Goal: Information Seeking & Learning: Understand process/instructions

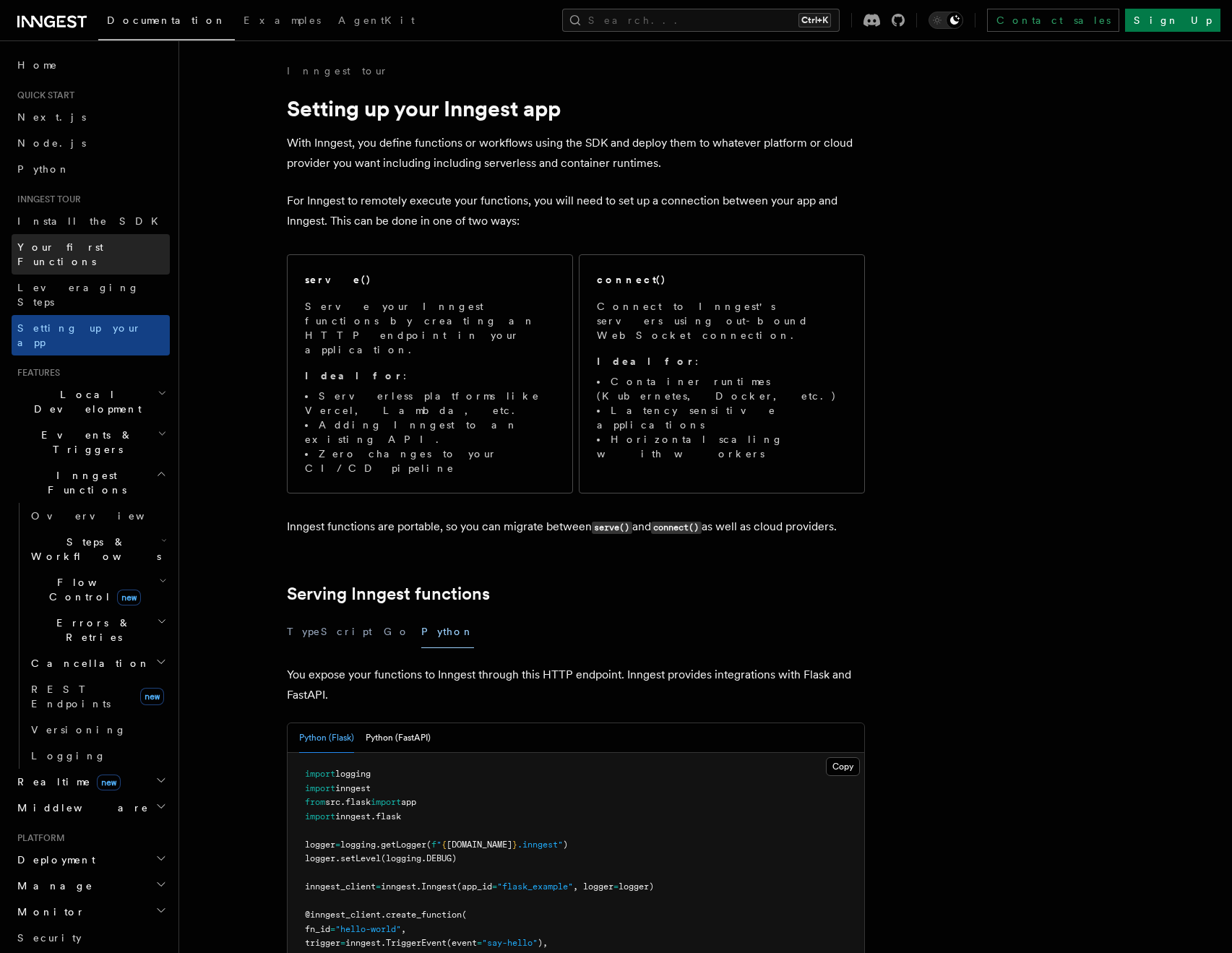
click at [90, 244] on span "Your first Functions" at bounding box center [60, 254] width 86 height 26
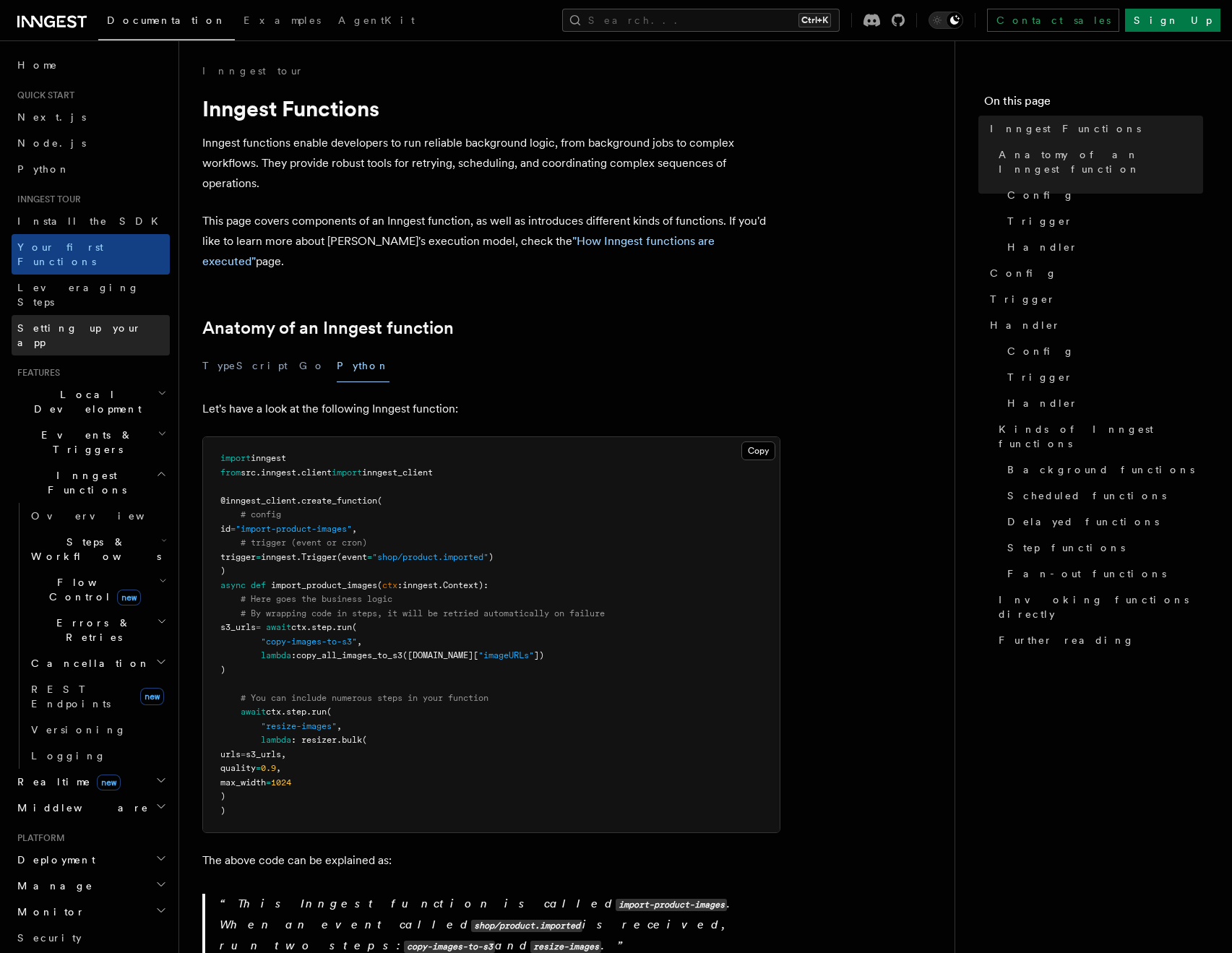
click at [79, 315] on link "Setting up your app" at bounding box center [90, 335] width 159 height 41
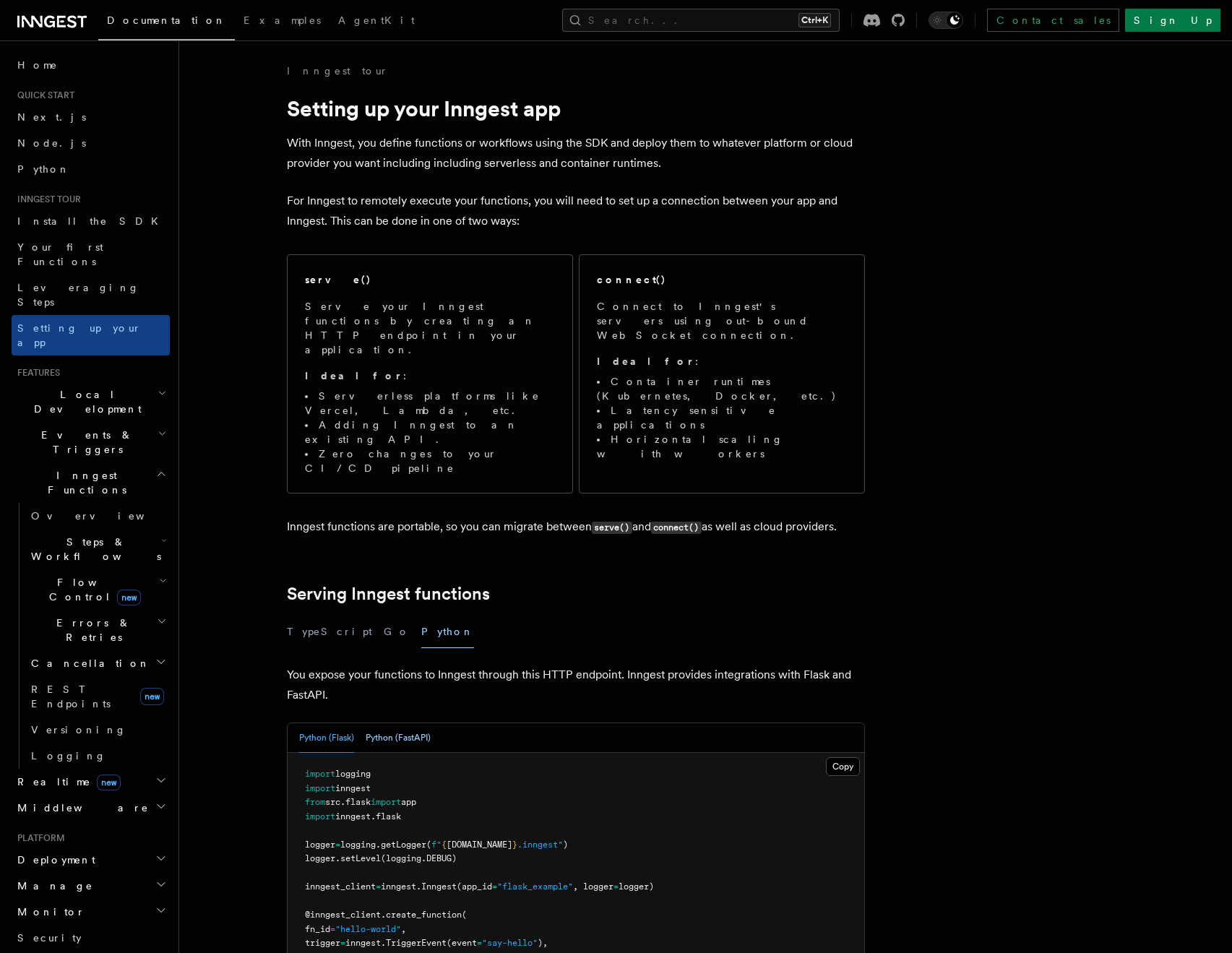
click at [407, 723] on button "Python (FastAPI)" at bounding box center [398, 737] width 65 height 29
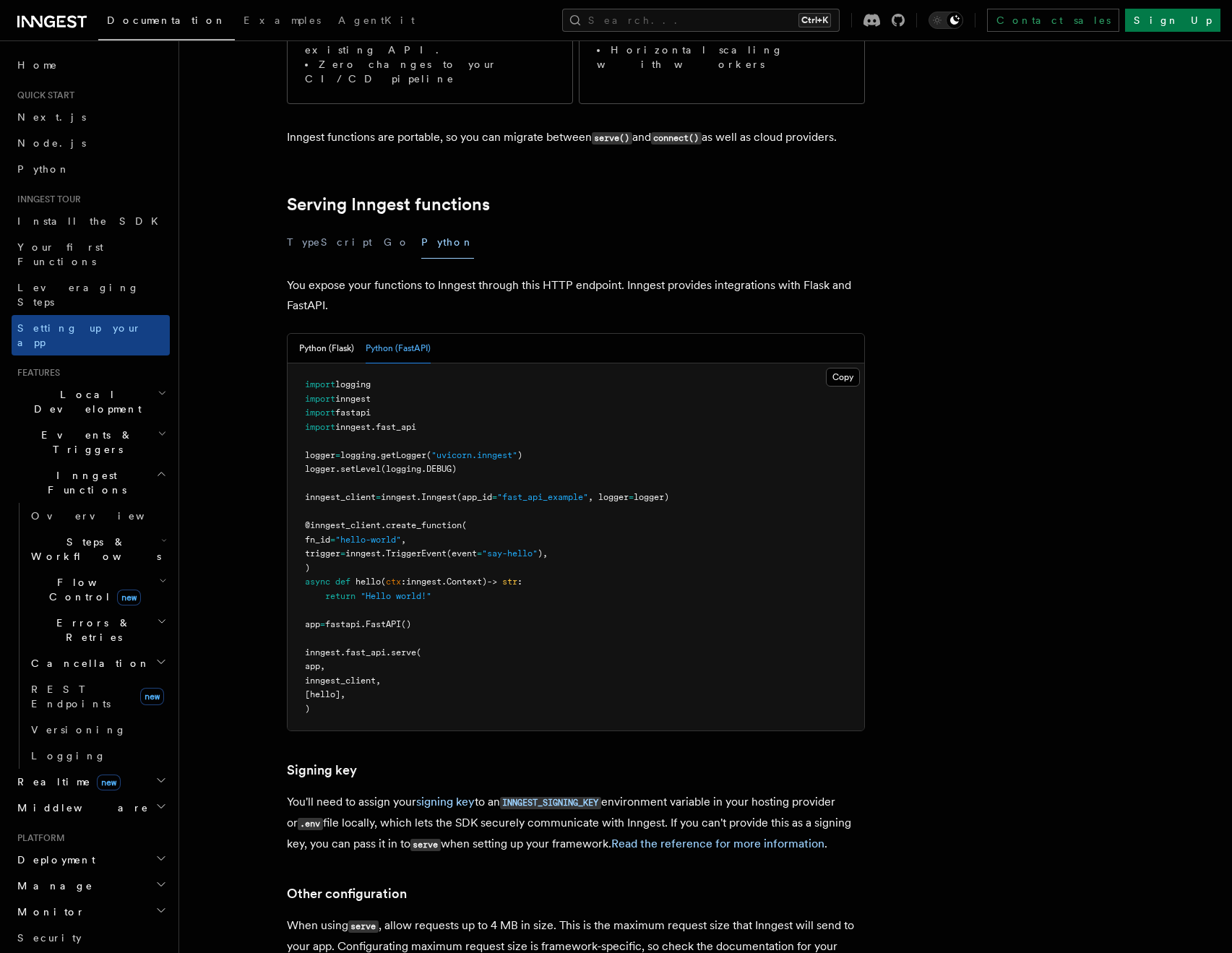
scroll to position [390, 0]
drag, startPoint x: 705, startPoint y: 752, endPoint x: 832, endPoint y: 751, distance: 127.0
click at [832, 791] on p "You'll need to assign your signing key to an INNGEST_SIGNING_KEY environment va…" at bounding box center [576, 823] width 578 height 63
click at [747, 836] on link "Read the reference for more information" at bounding box center [718, 843] width 213 height 14
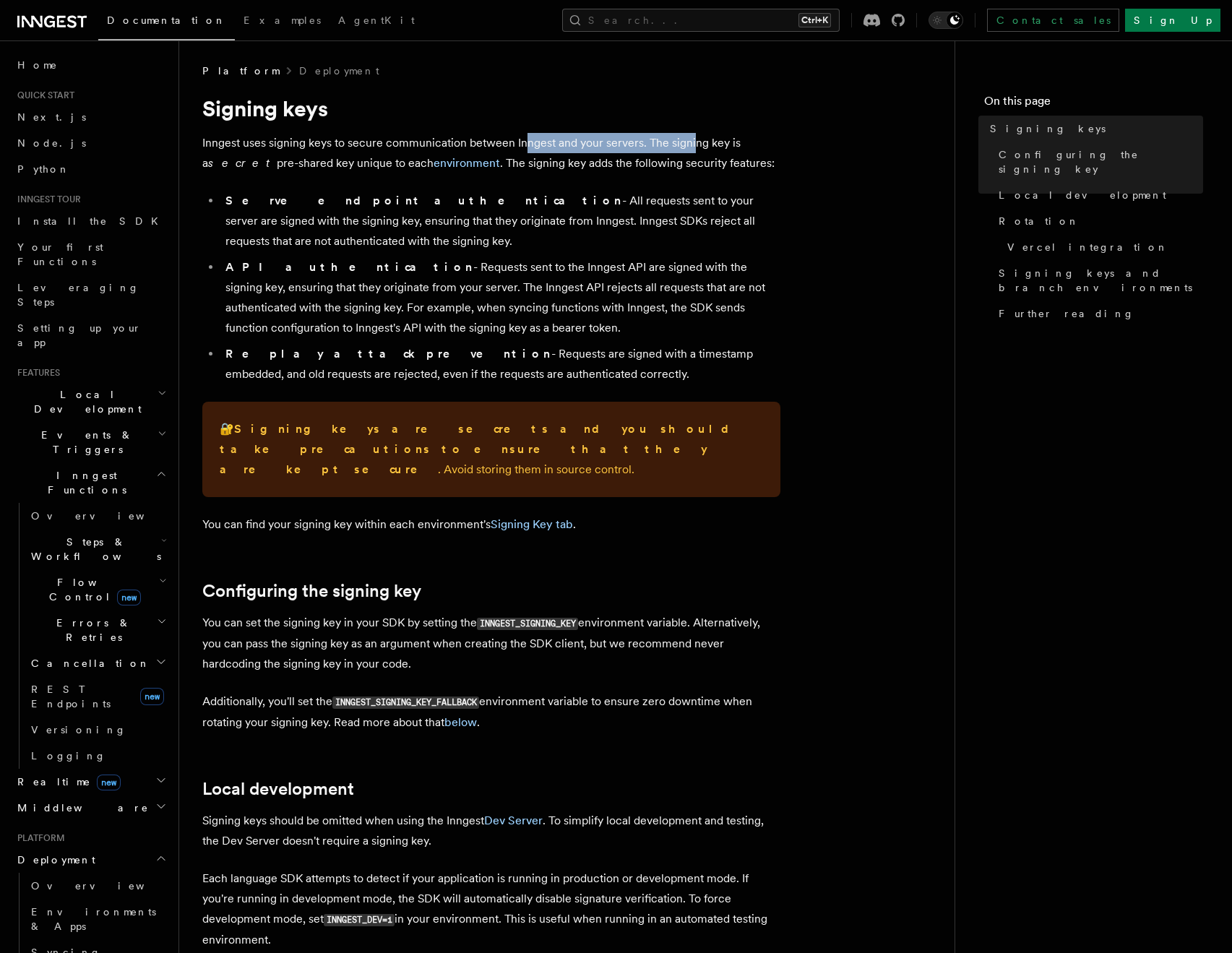
drag, startPoint x: 526, startPoint y: 141, endPoint x: 694, endPoint y: 147, distance: 168.1
click at [694, 147] on p "Inngest uses signing keys to secure communication between Inngest and your serv…" at bounding box center [491, 153] width 578 height 41
drag, startPoint x: 762, startPoint y: 138, endPoint x: 244, endPoint y: 143, distance: 518.0
click at [244, 143] on p "Inngest uses signing keys to secure communication between Inngest and your serv…" at bounding box center [491, 153] width 578 height 41
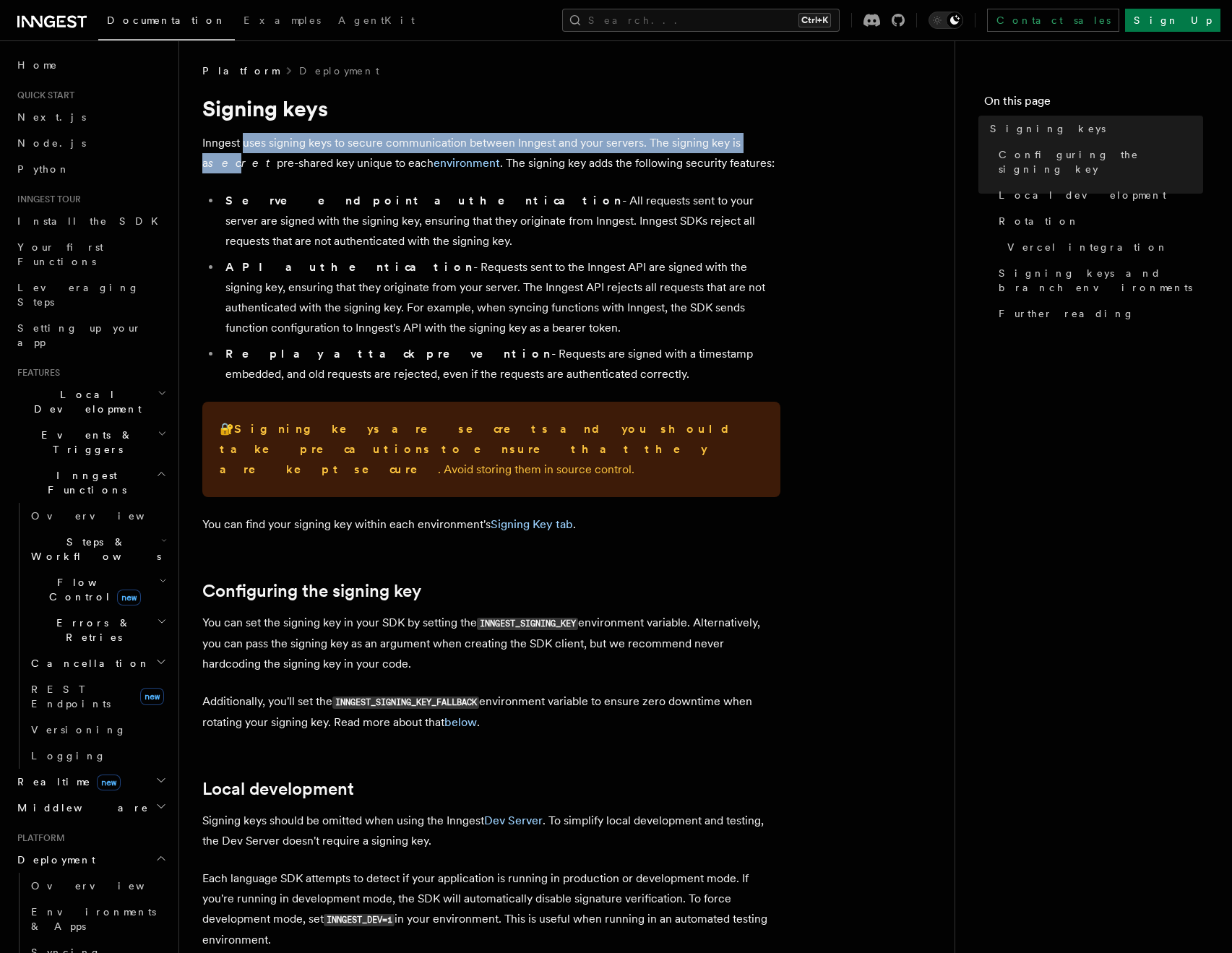
click at [244, 143] on p "Inngest uses signing keys to secure communication between Inngest and your serv…" at bounding box center [491, 153] width 578 height 41
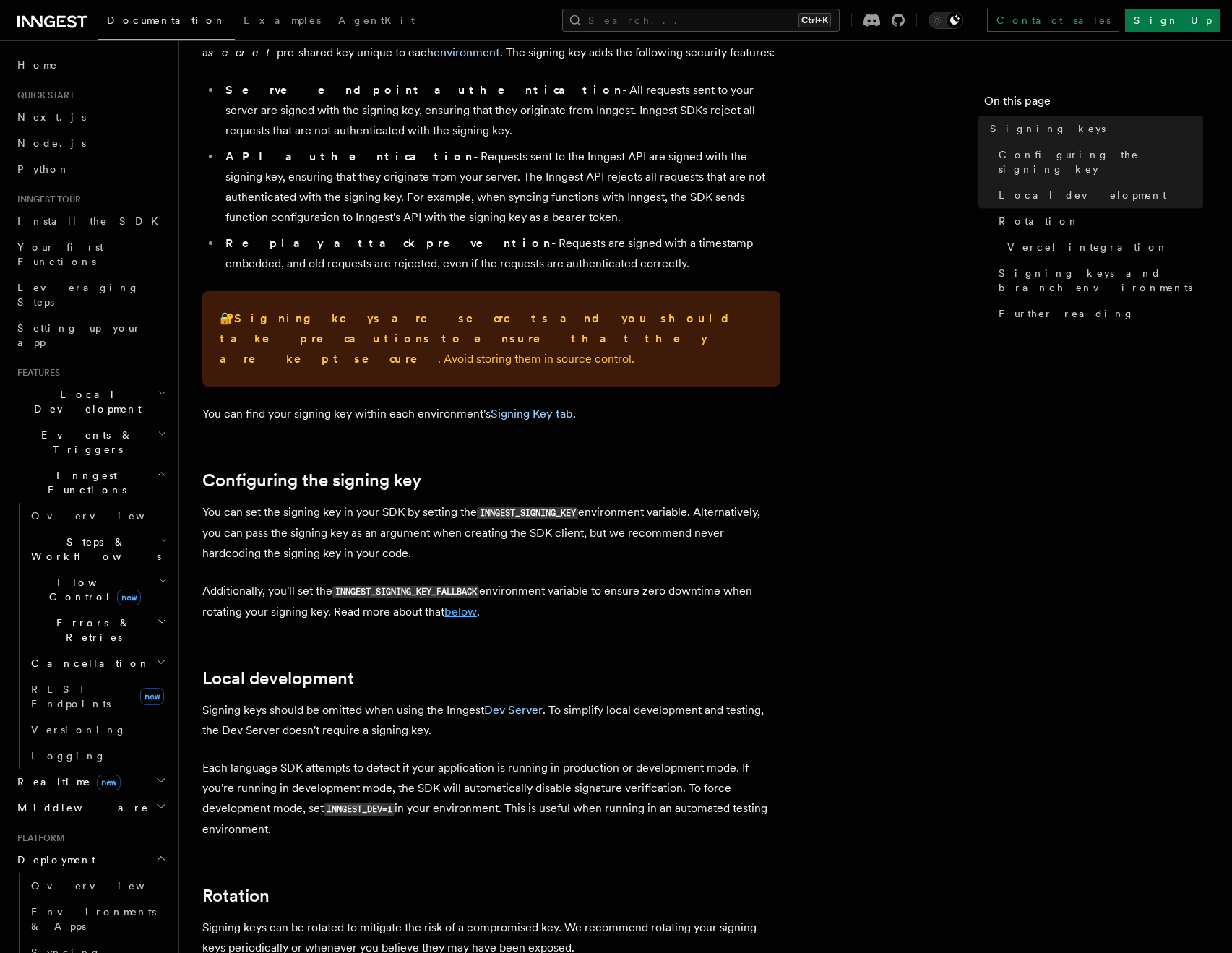
scroll to position [390, 0]
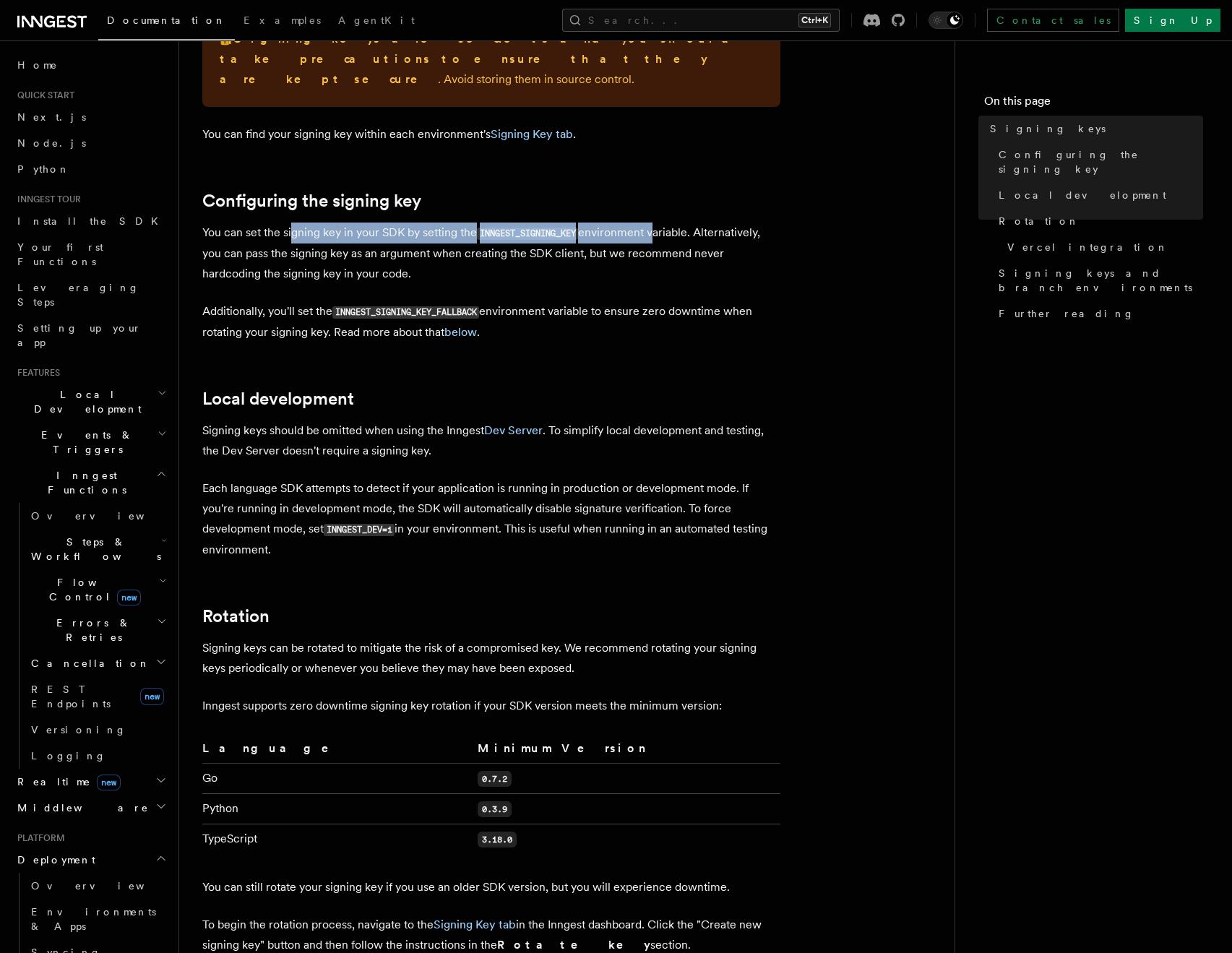
drag, startPoint x: 290, startPoint y: 216, endPoint x: 651, endPoint y: 222, distance: 361.0
click at [651, 222] on p "You can set the signing key in your SDK by setting the INNGEST_SIGNING_KEY envi…" at bounding box center [491, 253] width 578 height 62
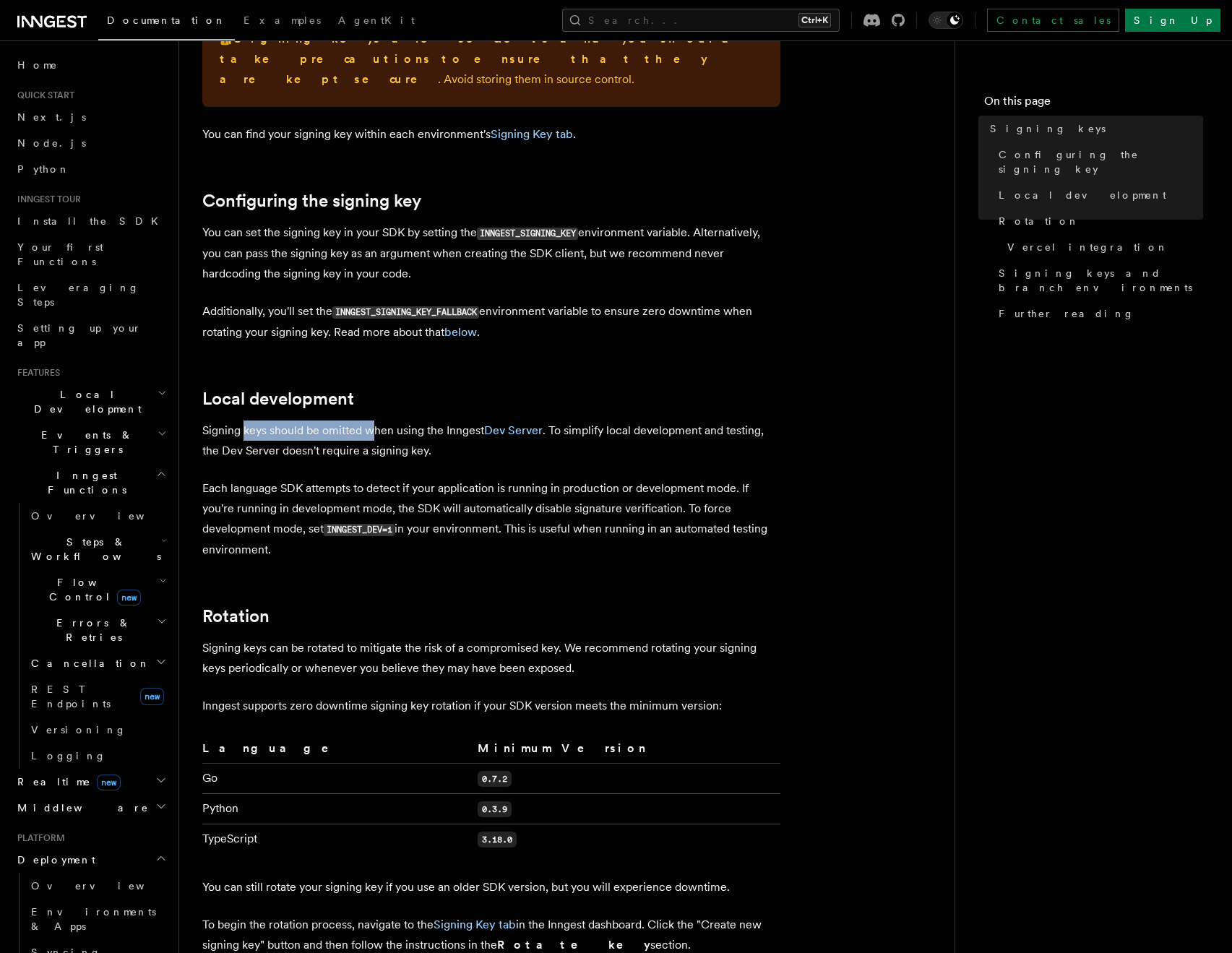
drag, startPoint x: 244, startPoint y: 410, endPoint x: 374, endPoint y: 401, distance: 130.3
click at [374, 421] on p "Signing keys should be omitted when using the Inngest Dev Server . To simplify …" at bounding box center [491, 441] width 578 height 41
drag, startPoint x: 327, startPoint y: 513, endPoint x: 392, endPoint y: 512, distance: 65.0
click at [392, 524] on code "INNGEST_DEV=1" at bounding box center [359, 530] width 71 height 12
drag, startPoint x: 276, startPoint y: 467, endPoint x: 532, endPoint y: 478, distance: 256.2
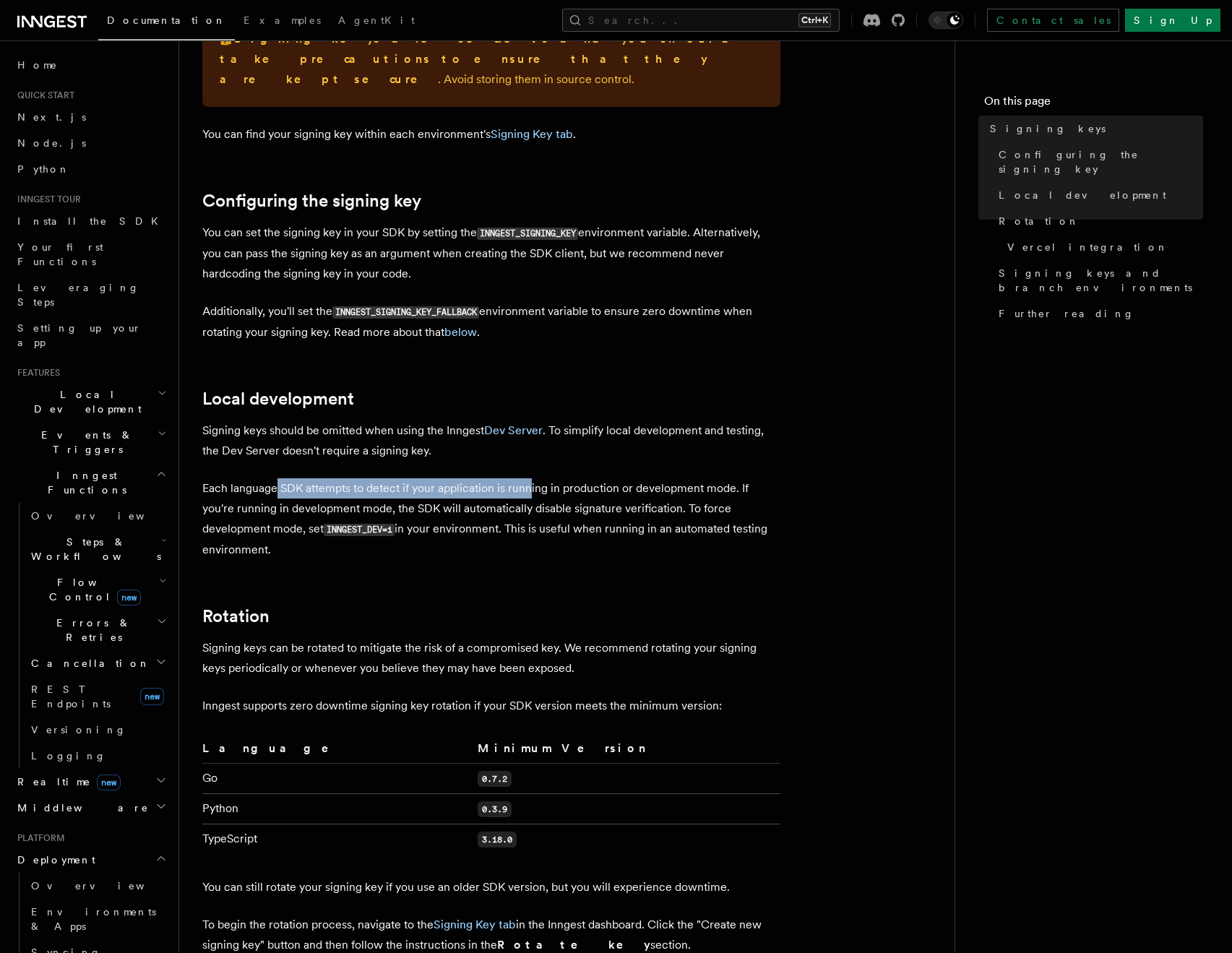
click at [532, 478] on p "Each language SDK attempts to detect if your application is running in producti…" at bounding box center [491, 519] width 578 height 82
click at [92, 387] on span "Local Development" at bounding box center [84, 401] width 146 height 29
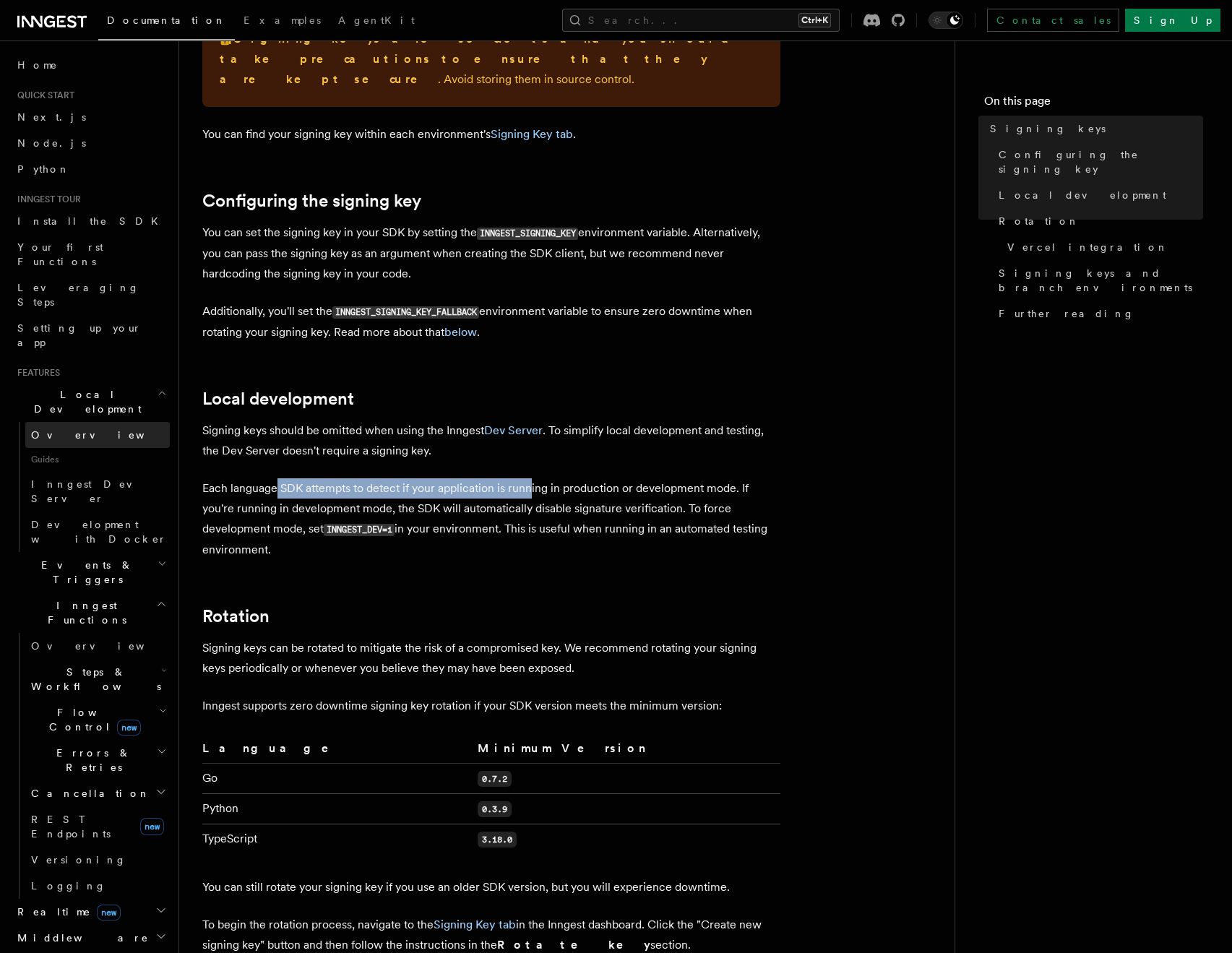
click at [93, 422] on link "Overview" at bounding box center [98, 434] width 144 height 26
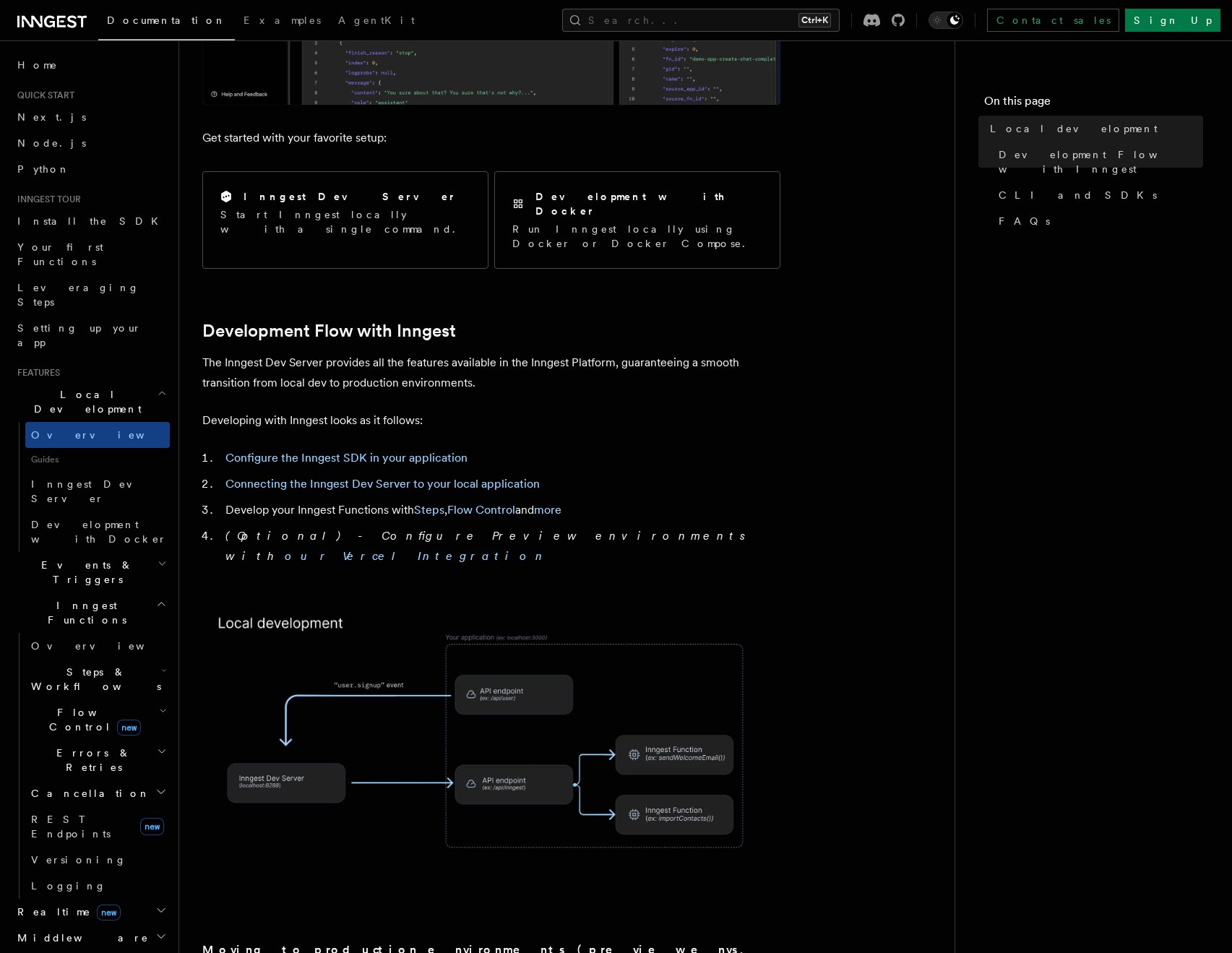
scroll to position [520, 0]
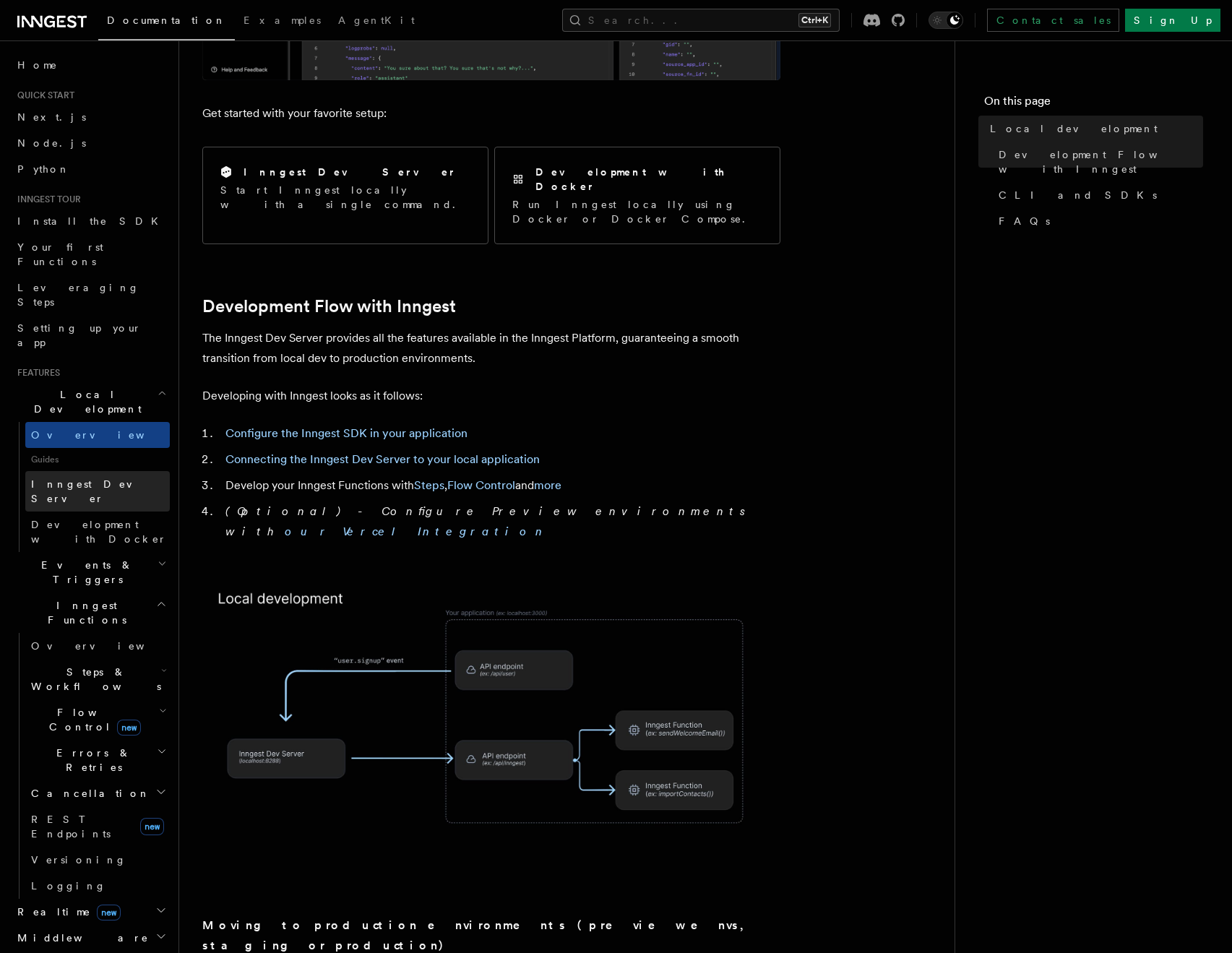
click at [95, 477] on span "Inngest Dev Server" at bounding box center [100, 492] width 139 height 29
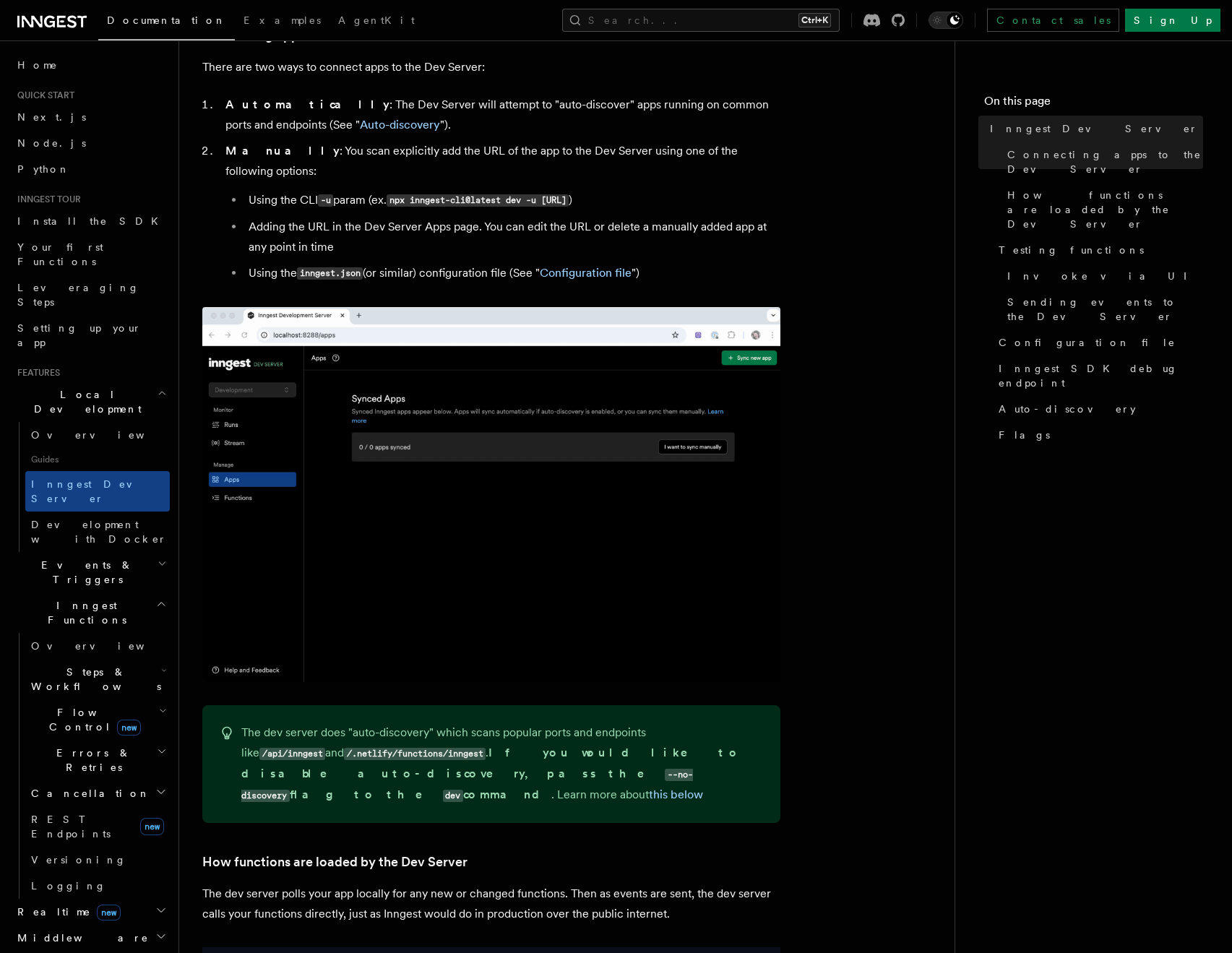
scroll to position [520, 0]
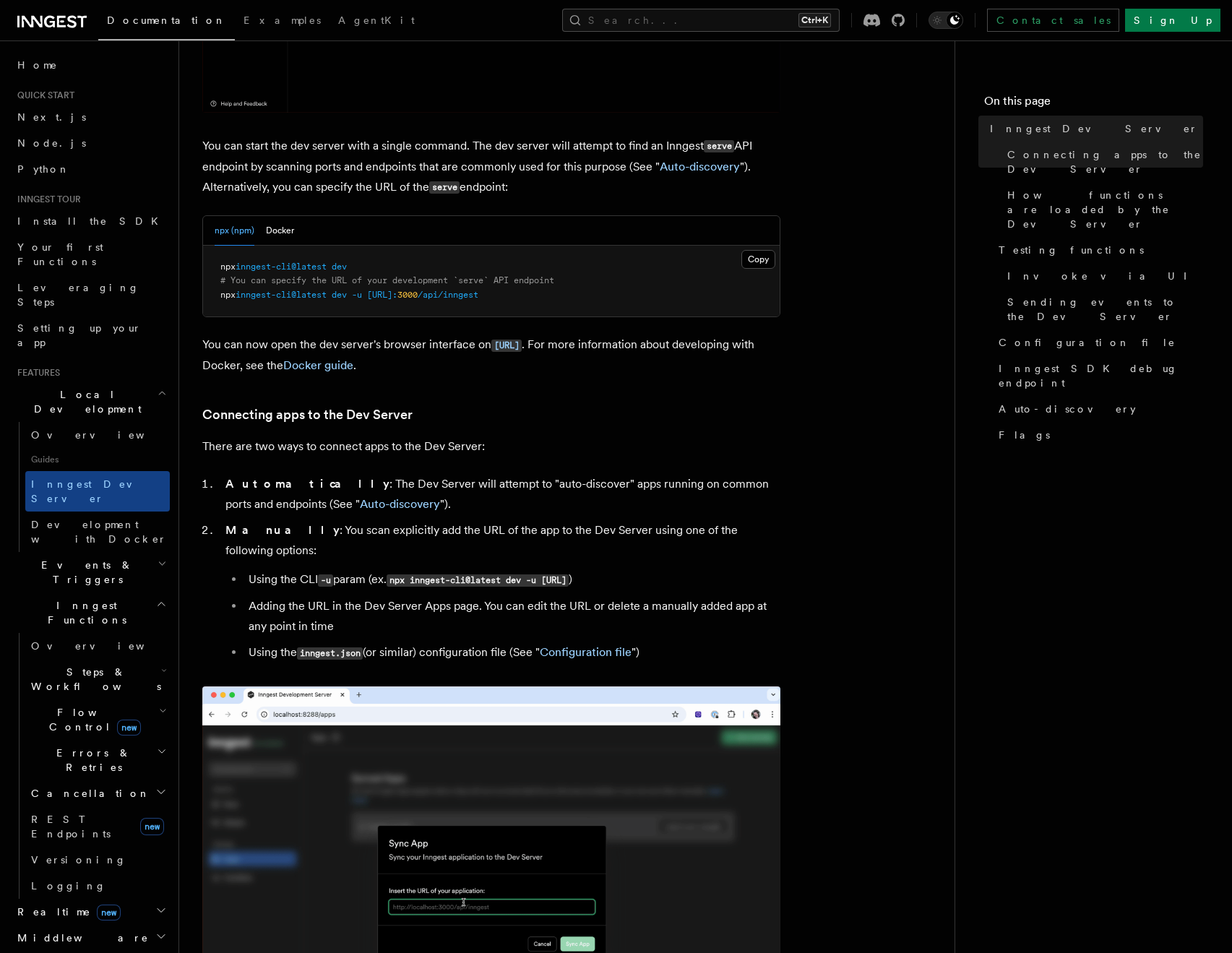
drag, startPoint x: 69, startPoint y: 476, endPoint x: 78, endPoint y: 444, distance: 33.2
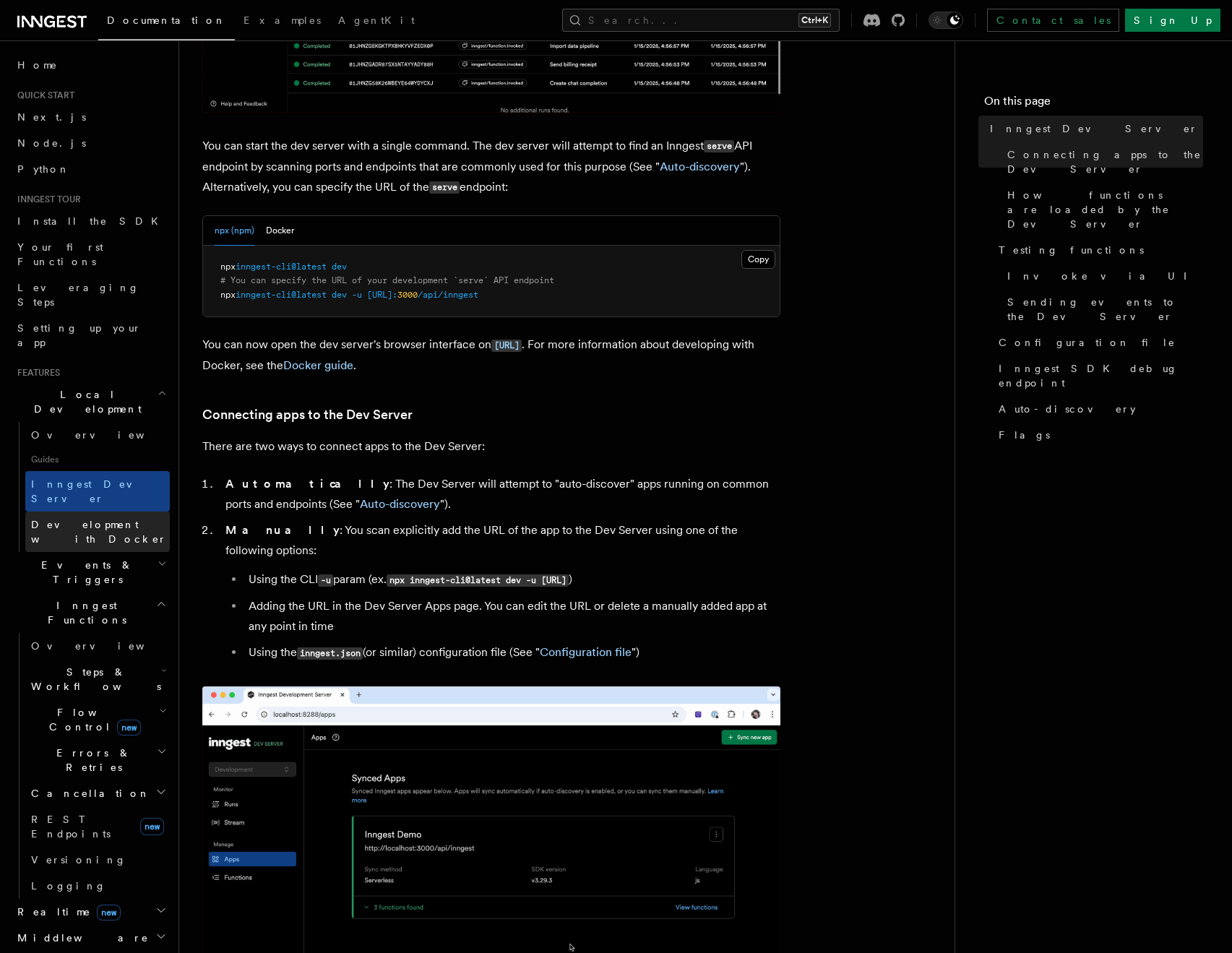
click at [69, 558] on span "Events & Triggers" at bounding box center [84, 572] width 146 height 29
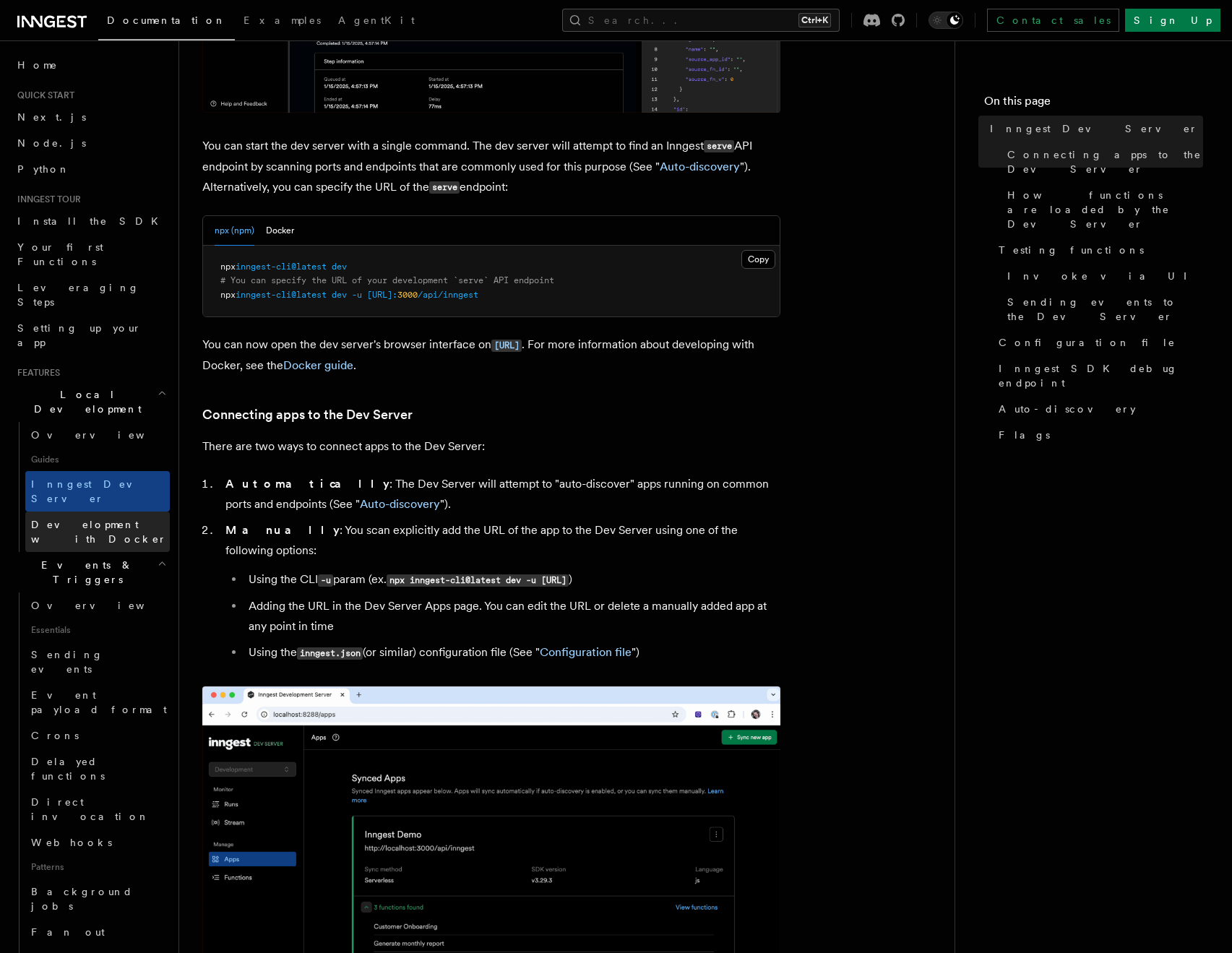
click at [78, 517] on span "Development with Docker" at bounding box center [100, 531] width 139 height 29
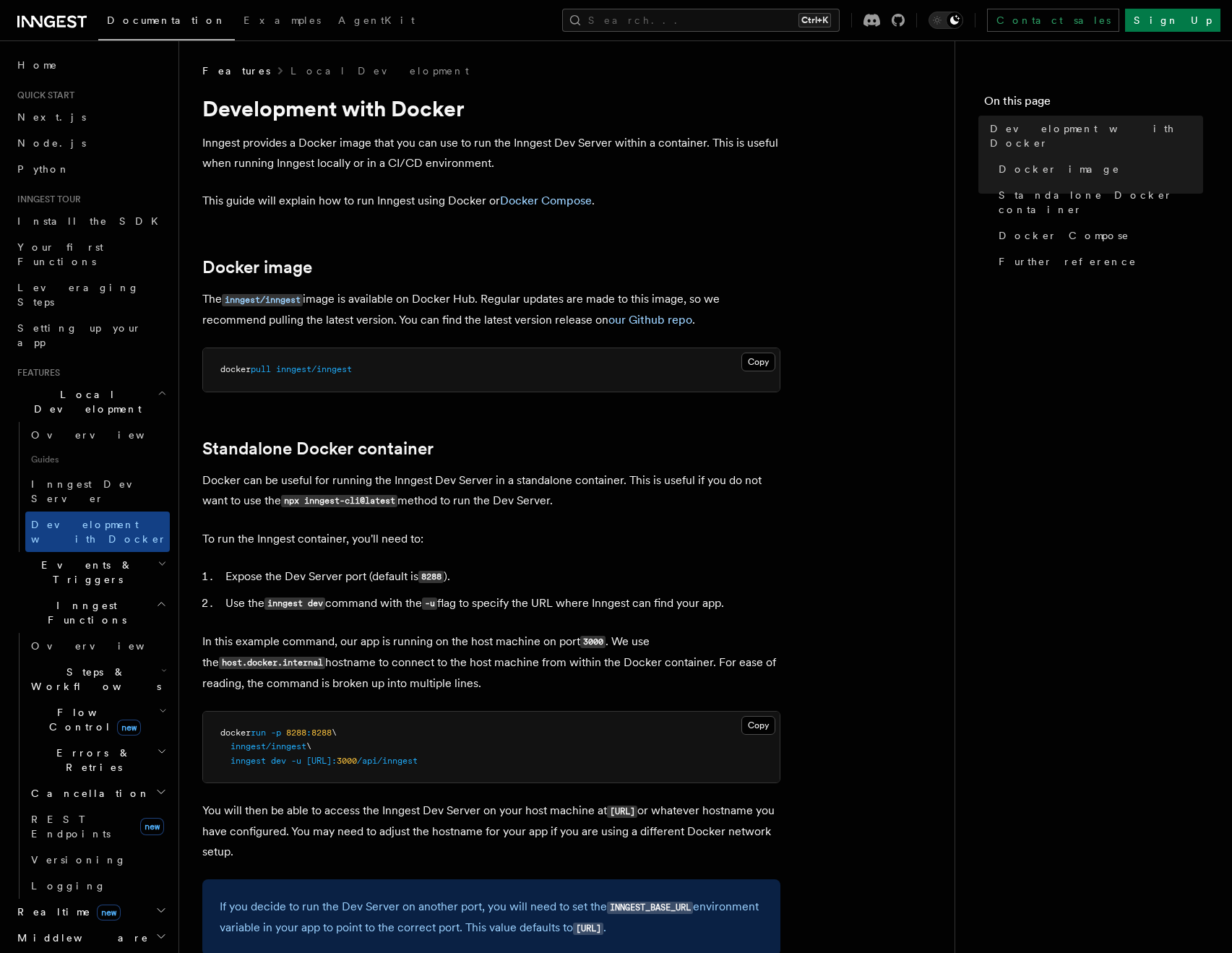
click at [65, 598] on span "Inngest Functions" at bounding box center [83, 613] width 144 height 29
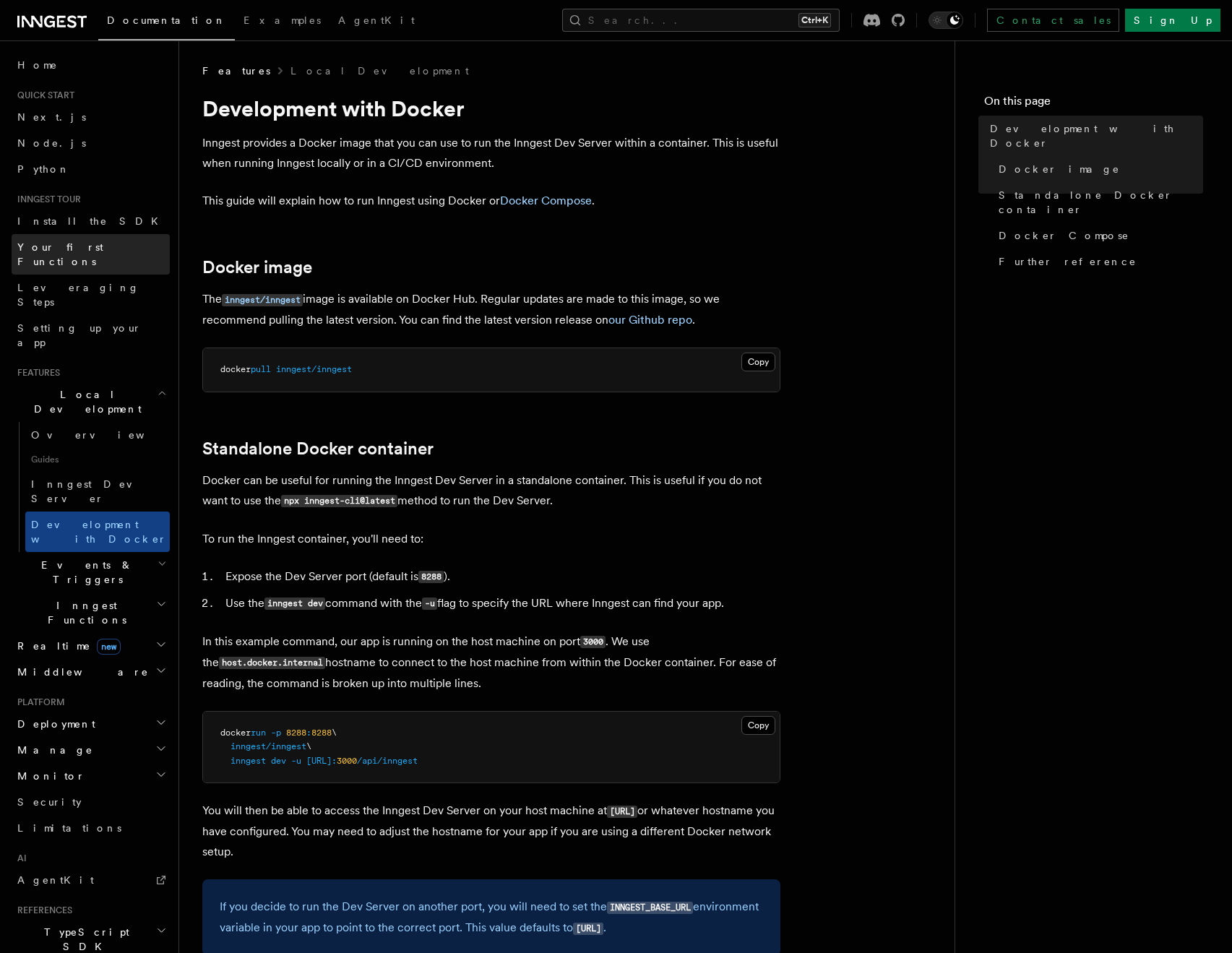
click at [61, 243] on span "Your first Functions" at bounding box center [60, 254] width 86 height 26
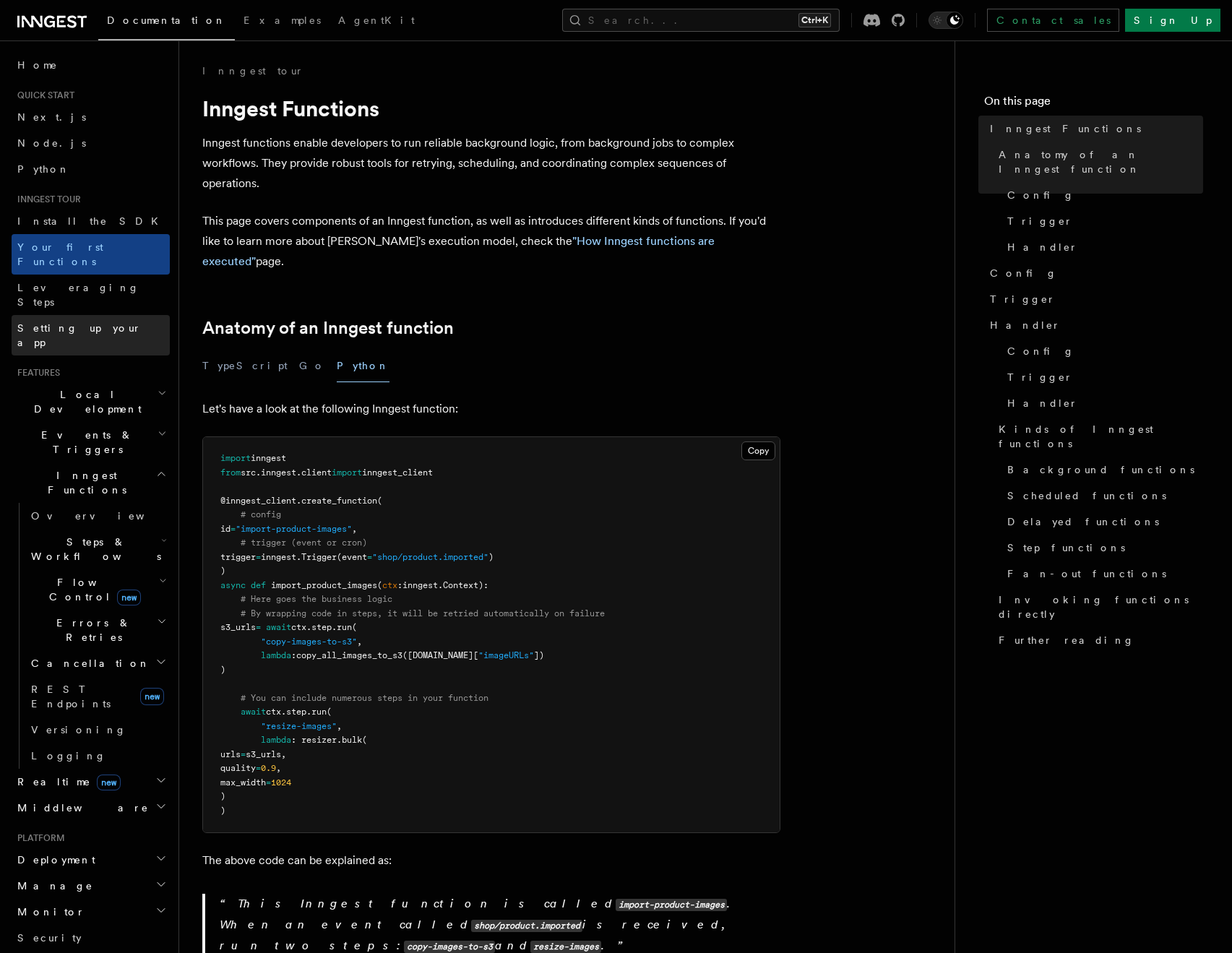
click at [82, 322] on span "Setting up your app" at bounding box center [79, 335] width 124 height 26
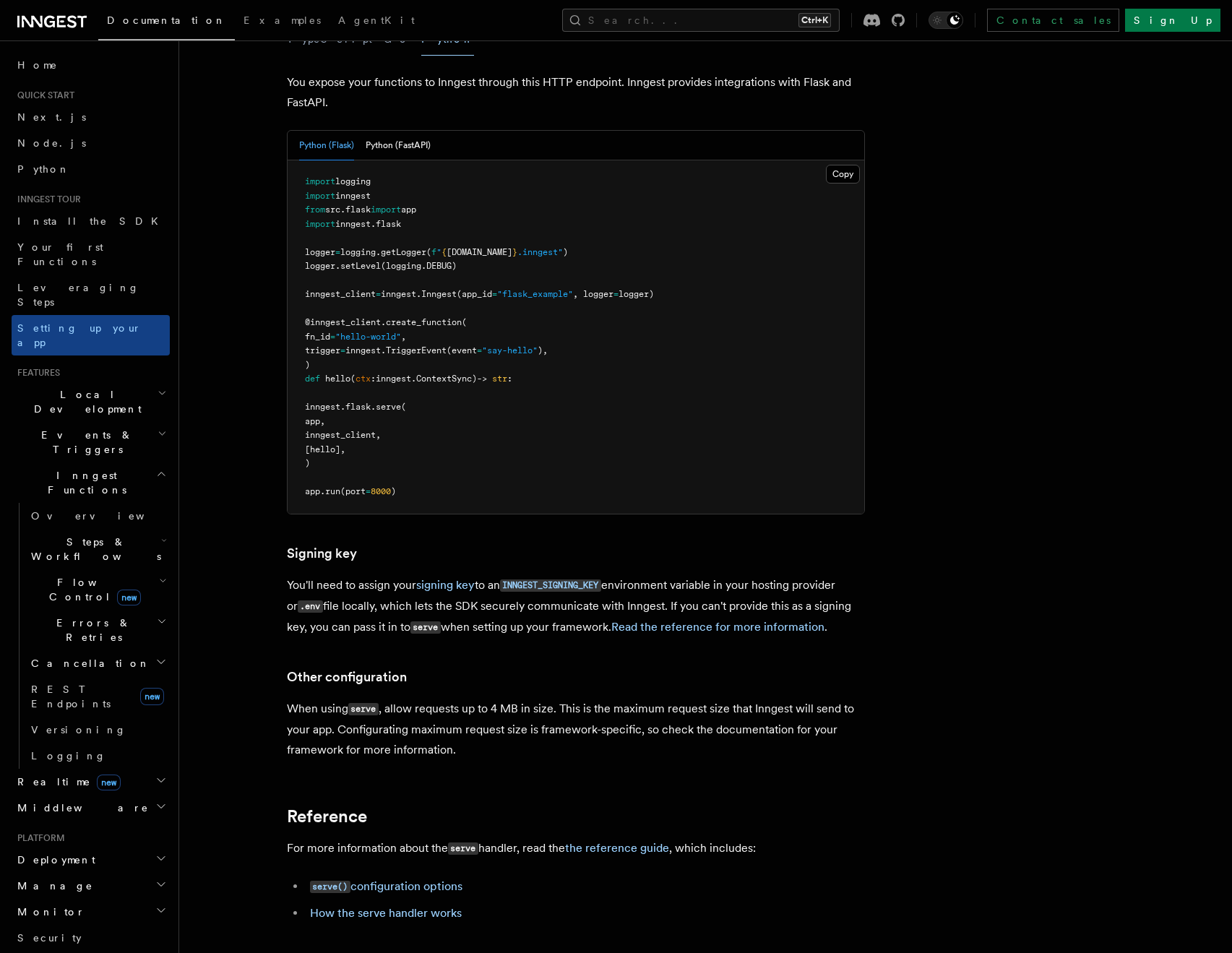
scroll to position [650, 0]
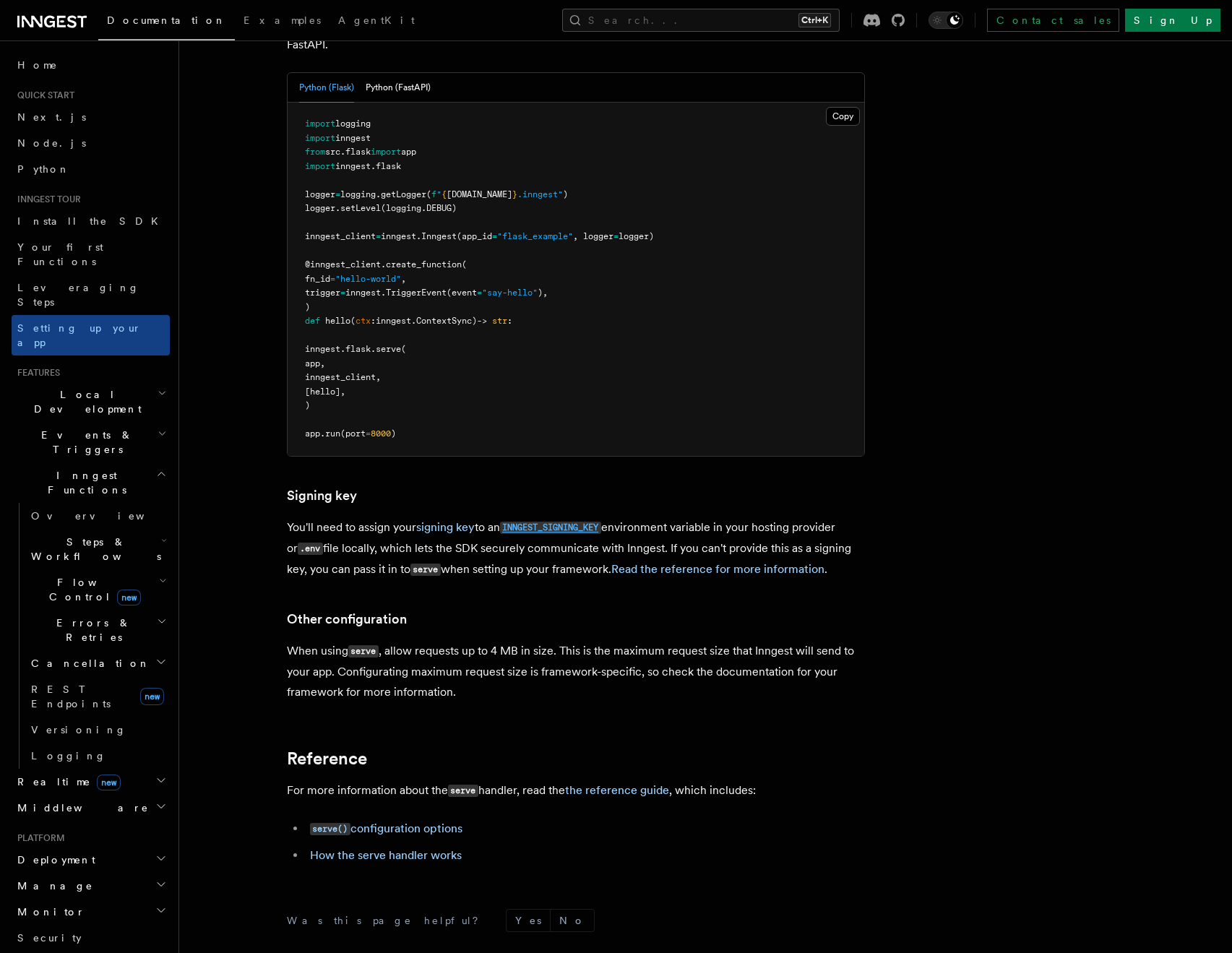
click at [540, 522] on code "INNGEST_SIGNING_KEY" at bounding box center [550, 528] width 101 height 12
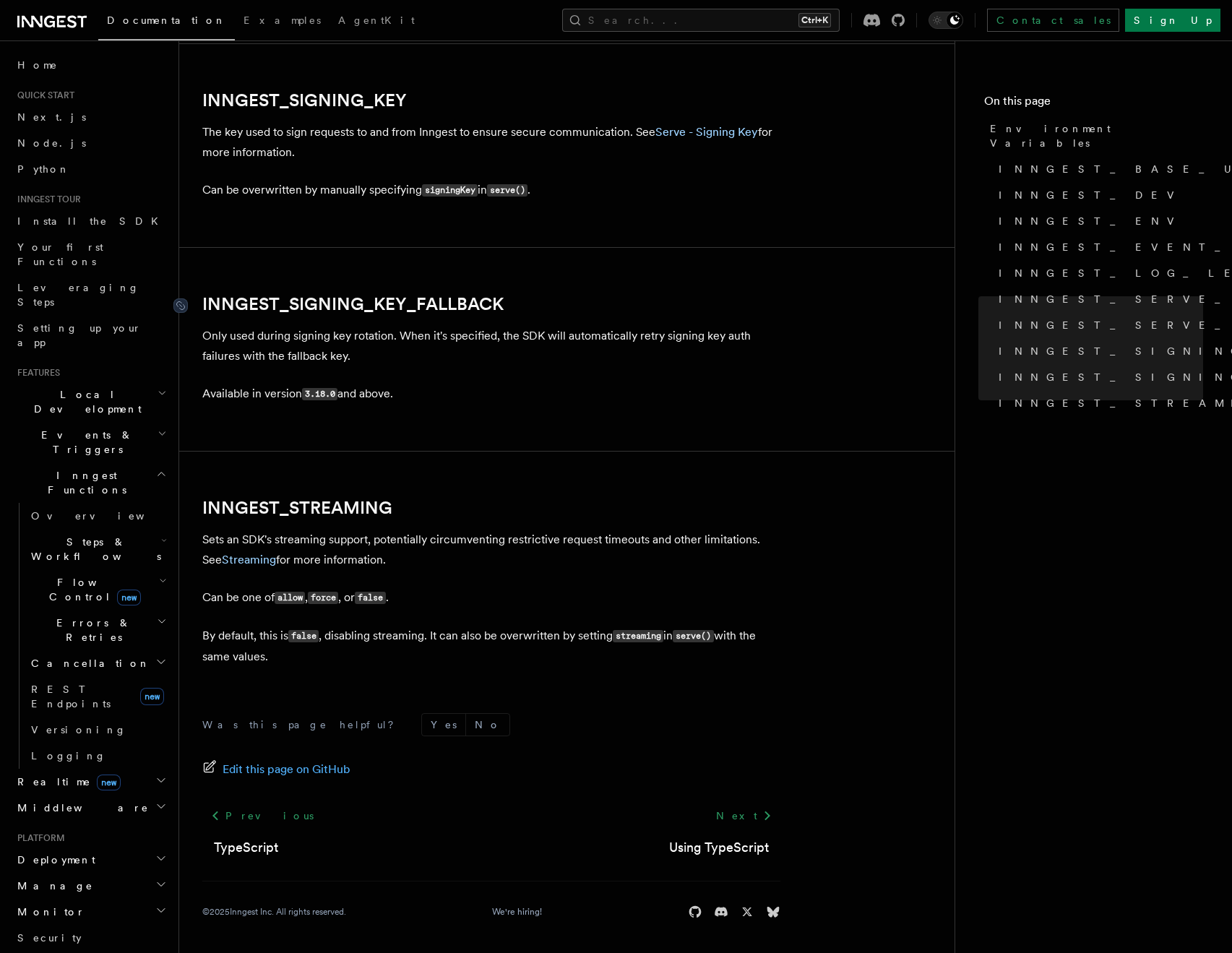
scroll to position [2519, 0]
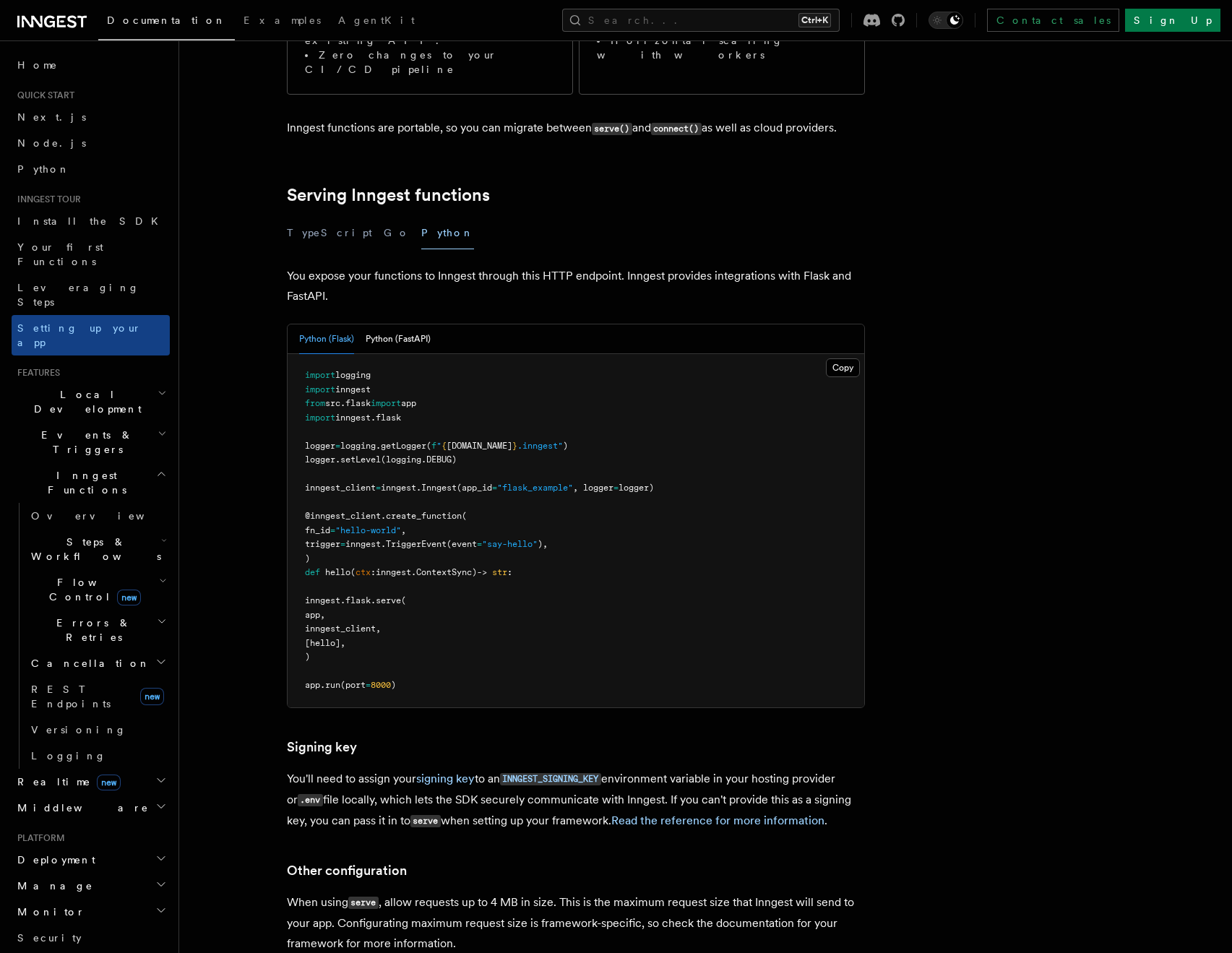
scroll to position [390, 0]
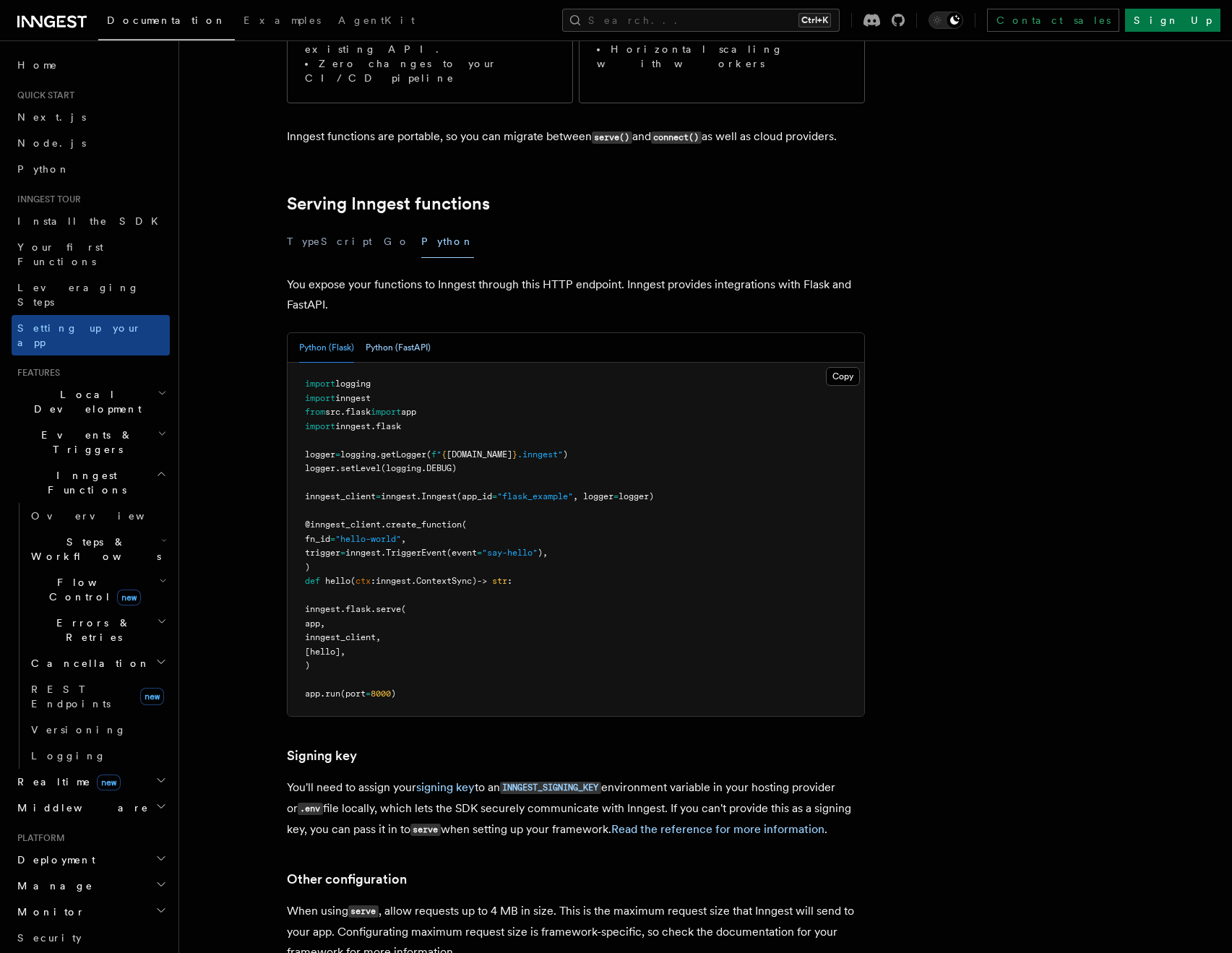
click at [420, 333] on button "Python (FastAPI)" at bounding box center [398, 347] width 65 height 29
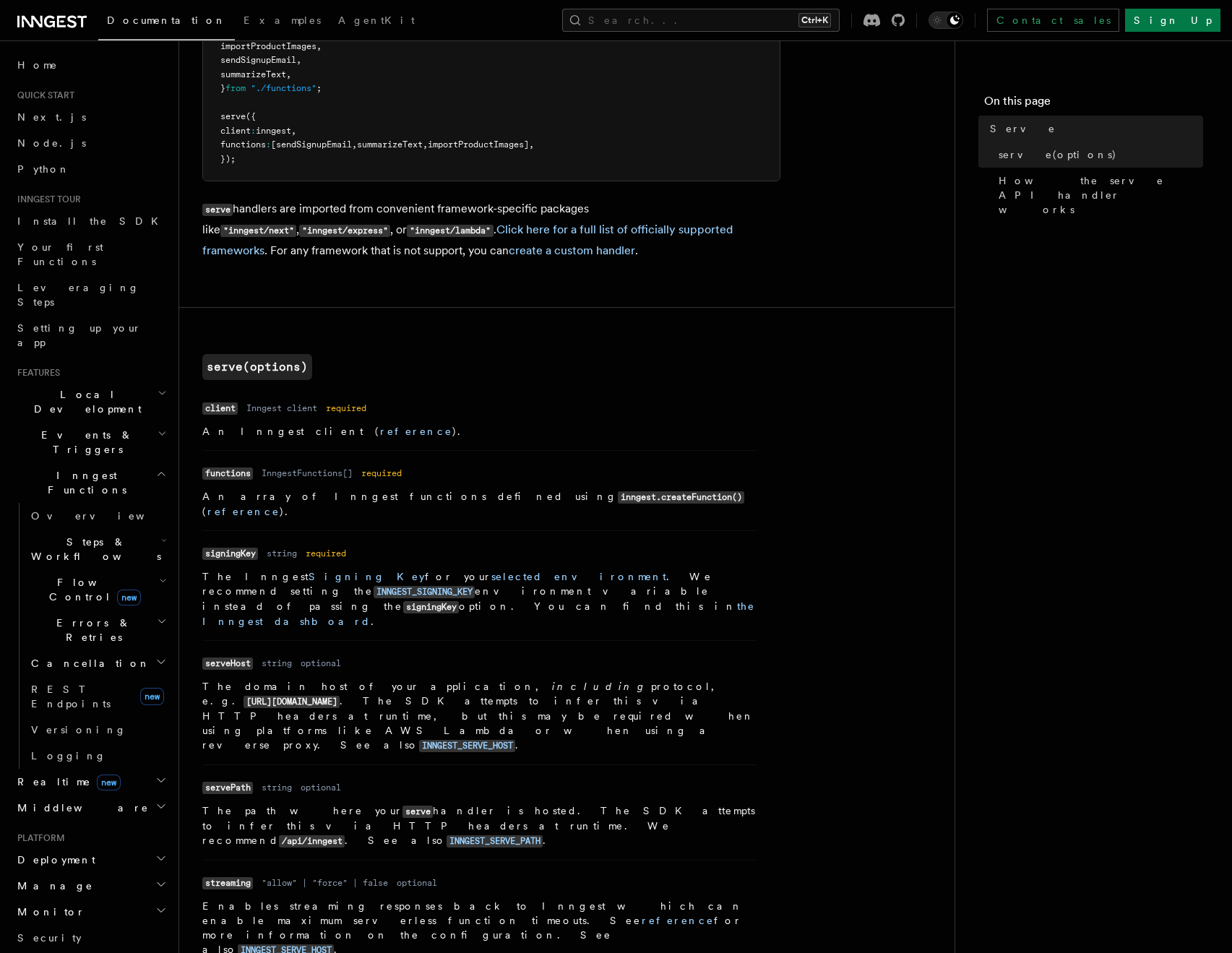
scroll to position [260, 0]
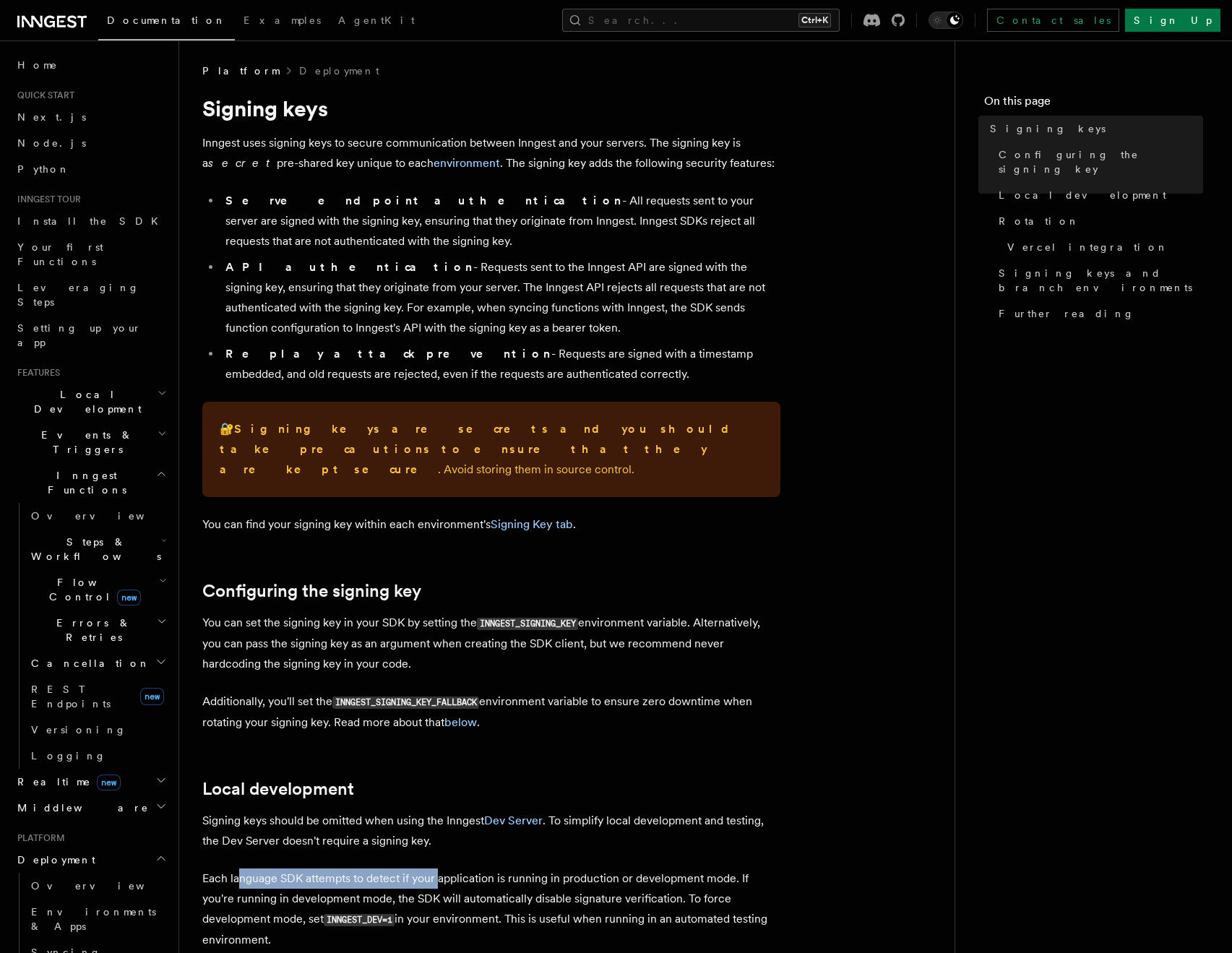
drag, startPoint x: 236, startPoint y: 867, endPoint x: 478, endPoint y: 854, distance: 242.3
click at [474, 869] on p "Each language SDK attempts to detect if your application is running in producti…" at bounding box center [491, 909] width 578 height 82
click at [482, 869] on p "Each language SDK attempts to detect if your application is running in producti…" at bounding box center [491, 909] width 578 height 82
drag, startPoint x: 219, startPoint y: 852, endPoint x: 711, endPoint y: 859, distance: 492.0
click at [711, 869] on p "Each language SDK attempts to detect if your application is running in producti…" at bounding box center [491, 909] width 578 height 82
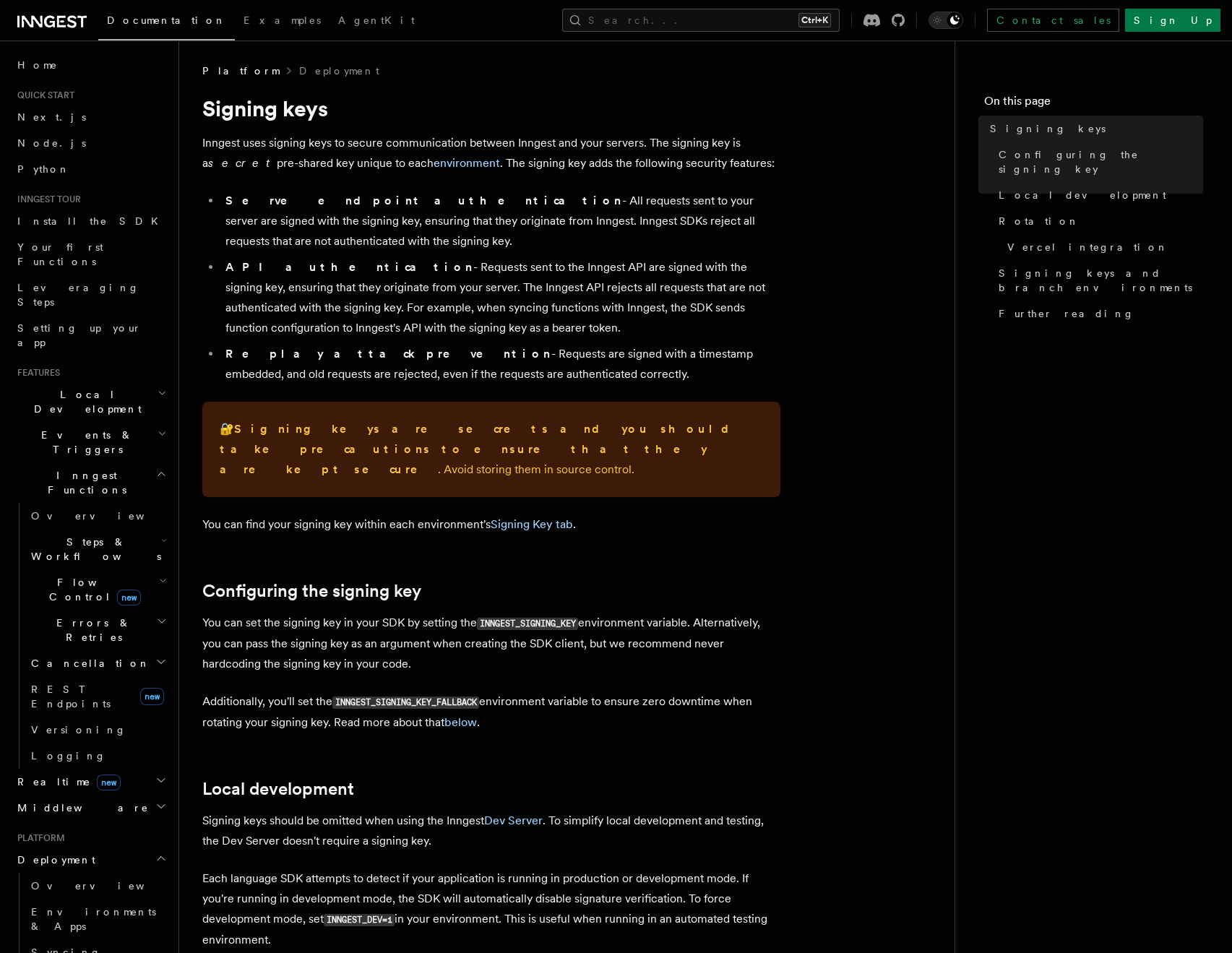
click at [393, 914] on code "INNGEST_DEV=1" at bounding box center [359, 920] width 71 height 12
click at [384, 914] on code "INNGEST_DEV=1" at bounding box center [359, 920] width 71 height 12
drag, startPoint x: 384, startPoint y: 901, endPoint x: 331, endPoint y: 901, distance: 53.0
click at [331, 914] on code "INNGEST_DEV=1" at bounding box center [359, 920] width 71 height 12
copy code "INNGEST_DEV"
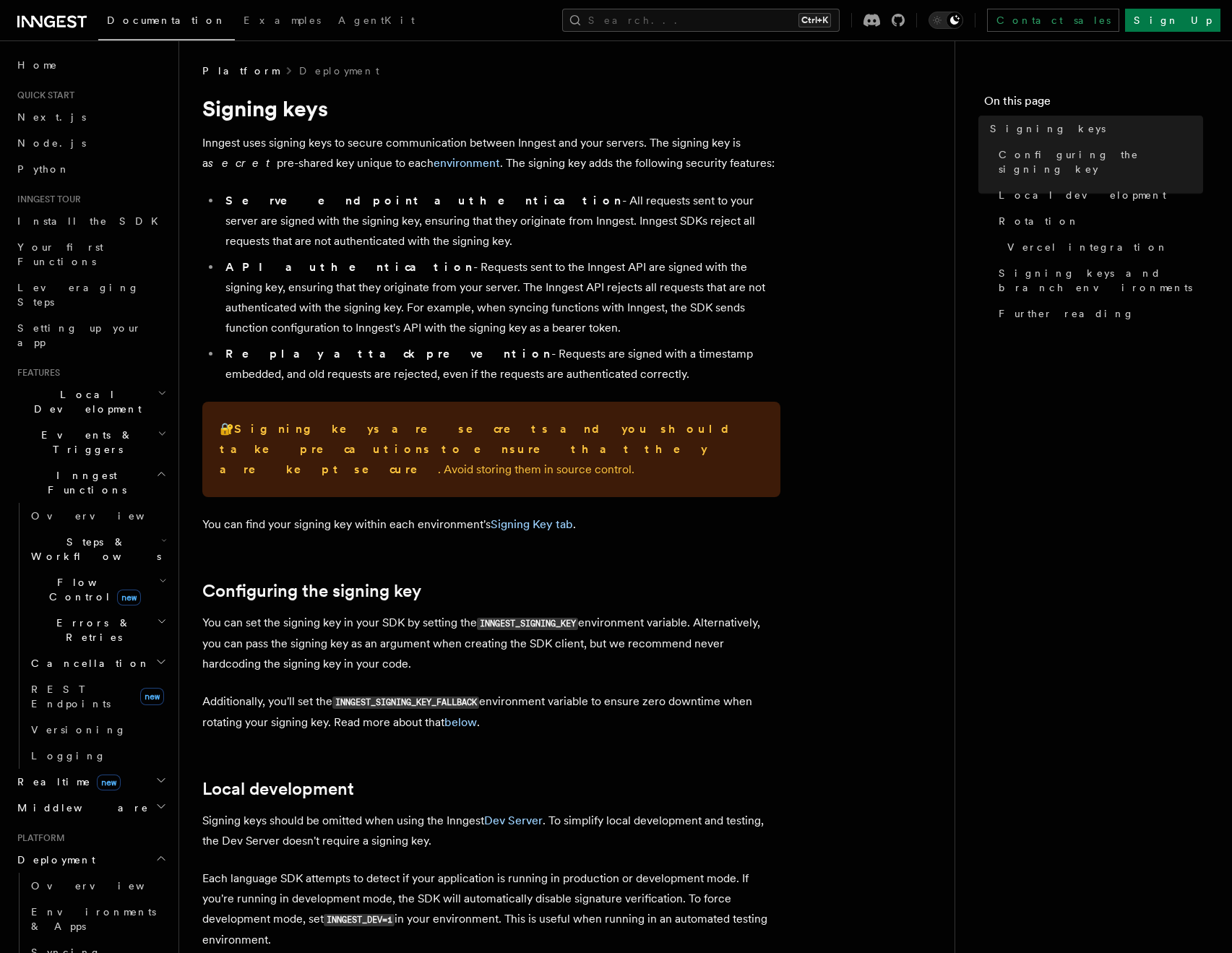
click at [394, 887] on p "Each language SDK attempts to detect if your application is running in producti…" at bounding box center [491, 909] width 578 height 82
drag, startPoint x: 328, startPoint y: 896, endPoint x: 386, endPoint y: 902, distance: 58.3
click at [386, 914] on code "INNGEST_DEV=1" at bounding box center [359, 920] width 71 height 12
copy code "INNGEST_DEV"
